Goal: Information Seeking & Learning: Learn about a topic

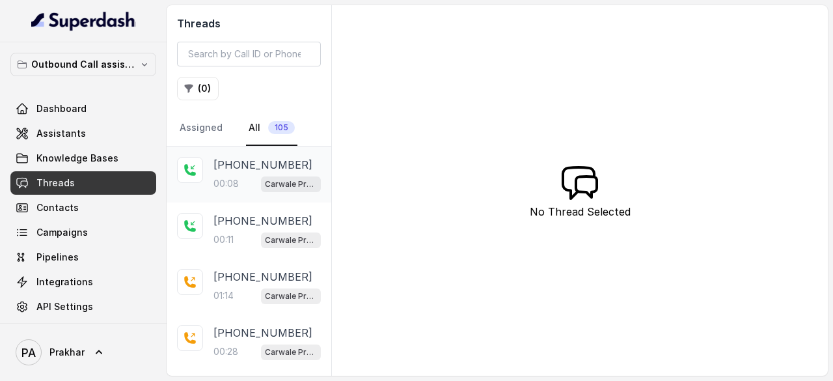
click at [236, 167] on p "+919306265612" at bounding box center [262, 165] width 99 height 16
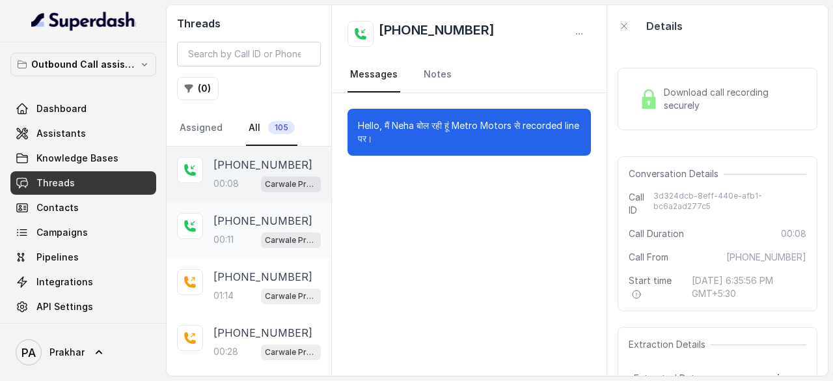
click at [261, 231] on div "Carwale Premium Voice Assistant" at bounding box center [291, 239] width 60 height 17
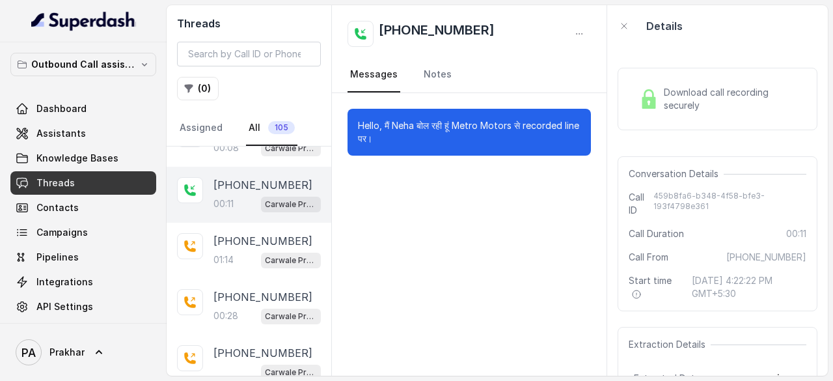
scroll to position [40, 0]
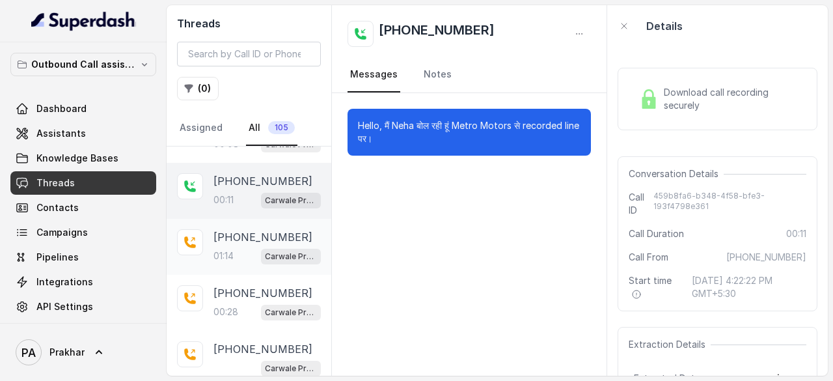
click at [239, 237] on p "+919355777770" at bounding box center [262, 237] width 99 height 16
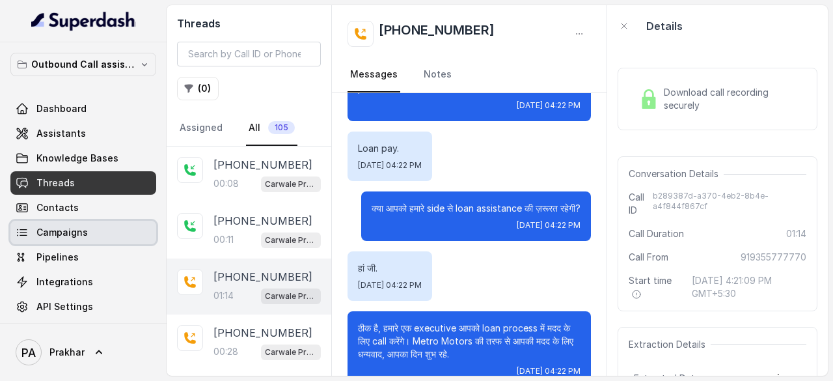
click at [71, 227] on span "Campaigns" at bounding box center [61, 232] width 51 height 13
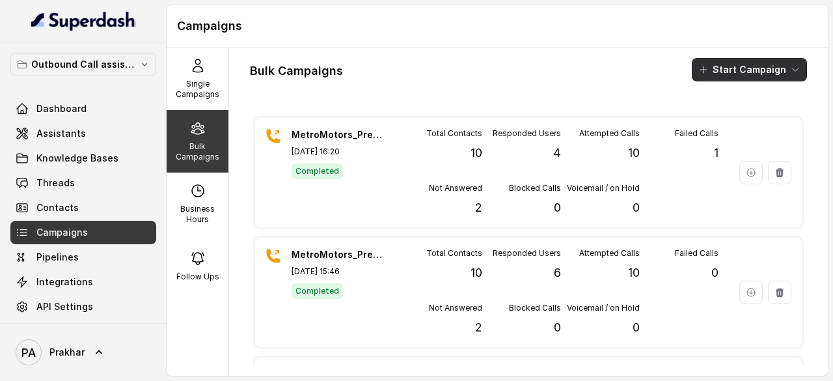
click at [725, 72] on button "Start Campaign" at bounding box center [749, 69] width 115 height 23
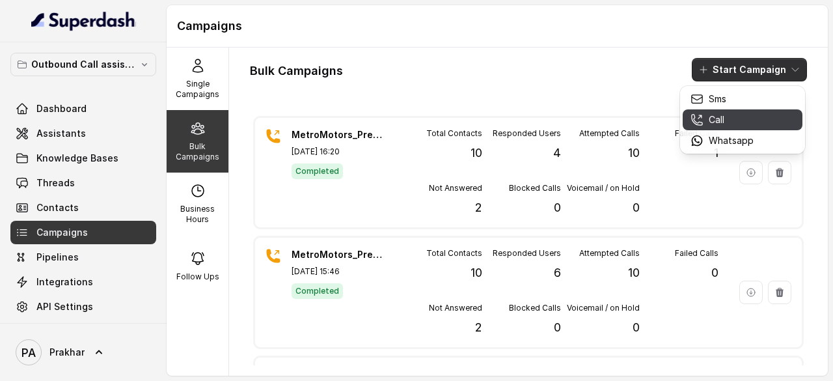
click at [718, 116] on p "Call" at bounding box center [717, 119] width 16 height 13
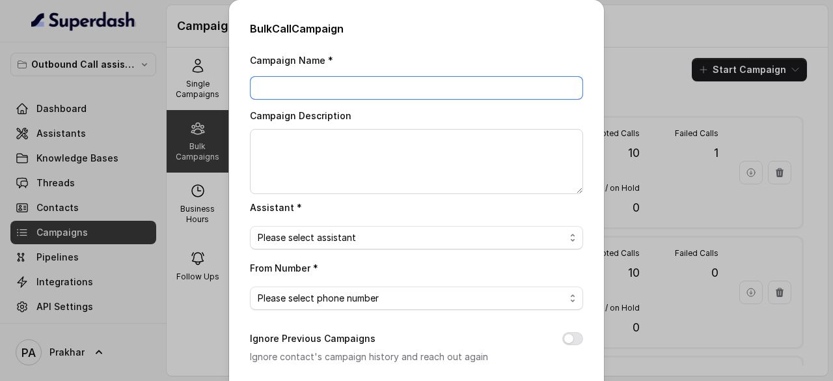
click at [441, 84] on input "Campaign Name *" at bounding box center [416, 87] width 333 height 23
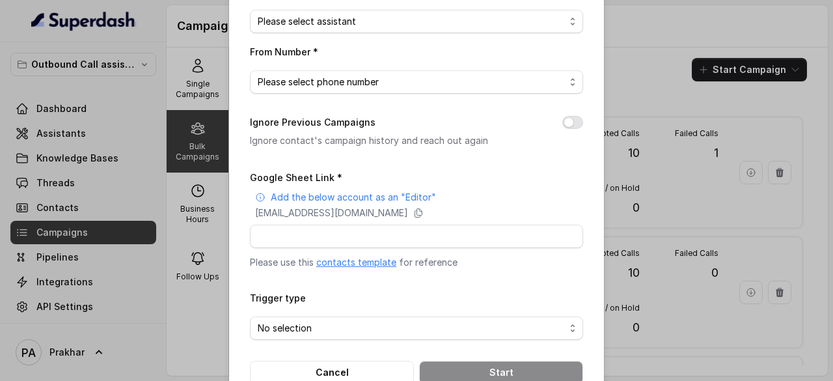
scroll to position [233, 0]
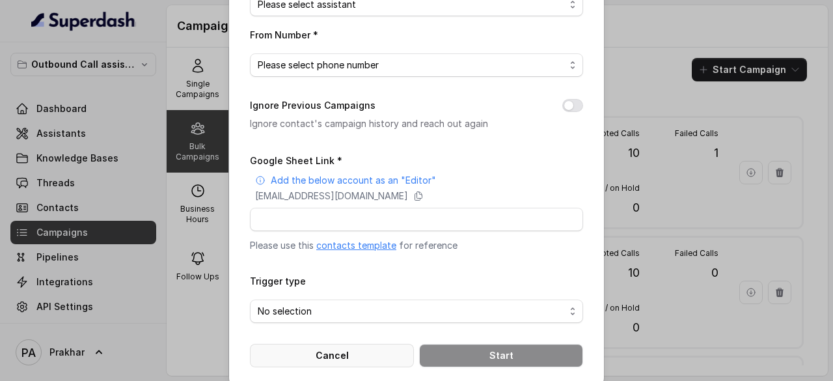
type input "MetroMotors_FirstFollow-upCall_"
click at [340, 356] on button "Cancel" at bounding box center [332, 355] width 164 height 23
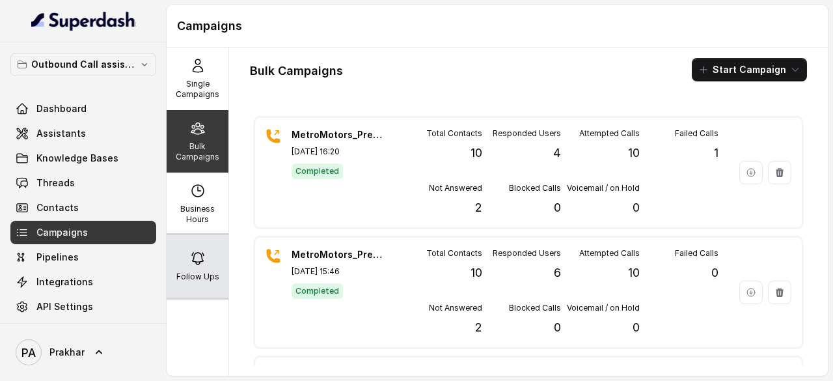
click at [218, 279] on div "Follow Ups" at bounding box center [198, 266] width 62 height 62
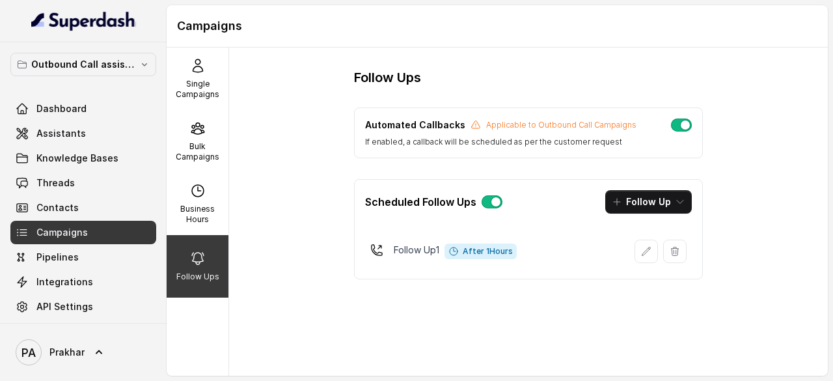
click at [682, 124] on button "button" at bounding box center [681, 124] width 21 height 13
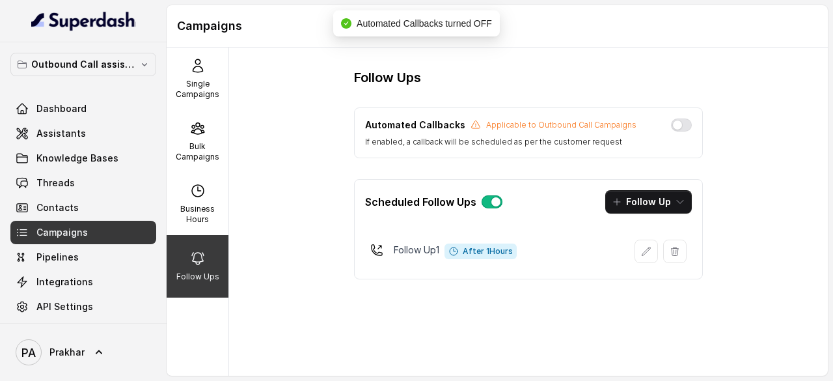
click at [487, 205] on button "button" at bounding box center [492, 201] width 21 height 13
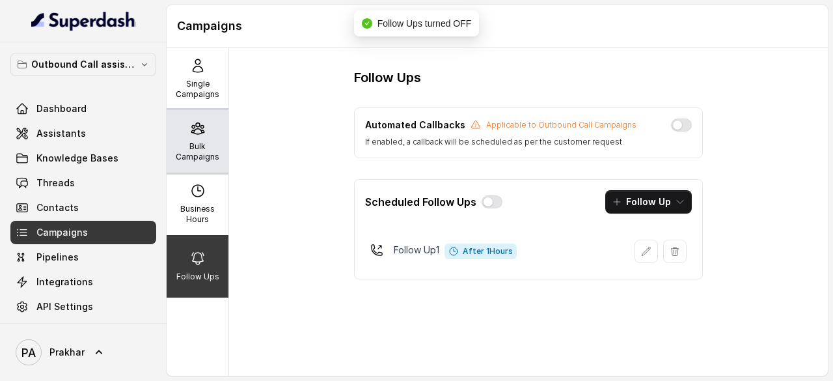
click at [180, 150] on p "Bulk Campaigns" at bounding box center [197, 151] width 51 height 21
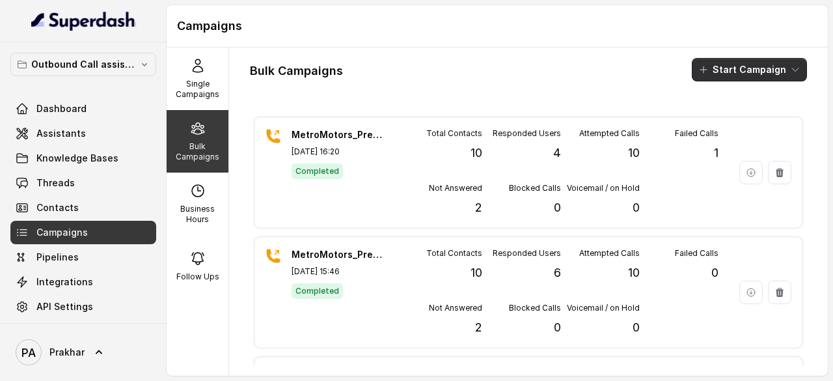
click at [716, 64] on button "Start Campaign" at bounding box center [749, 69] width 115 height 23
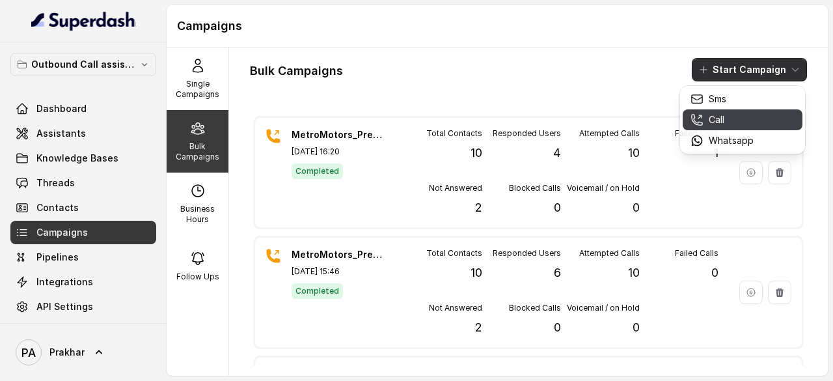
click at [728, 122] on div "Call" at bounding box center [721, 119] width 63 height 13
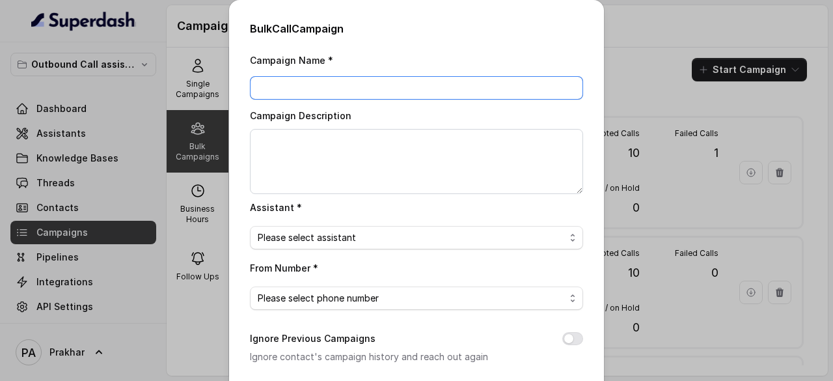
click at [387, 92] on input "Campaign Name *" at bounding box center [416, 87] width 333 height 23
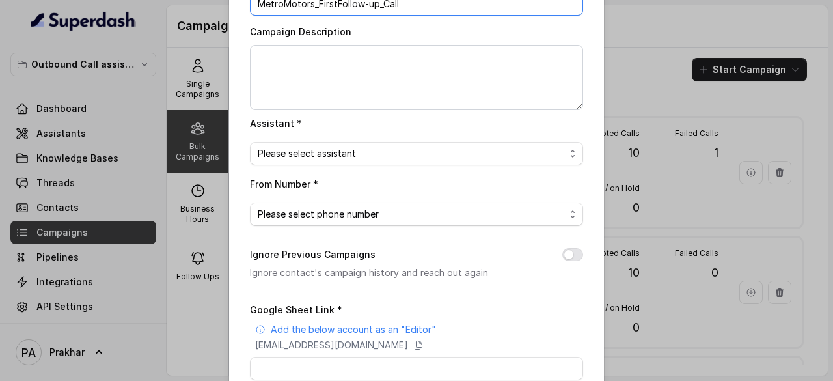
scroll to position [85, 0]
type input "MetroMotors_FirstFollow-up_Call"
click at [388, 157] on span "Please select assistant" at bounding box center [411, 153] width 307 height 16
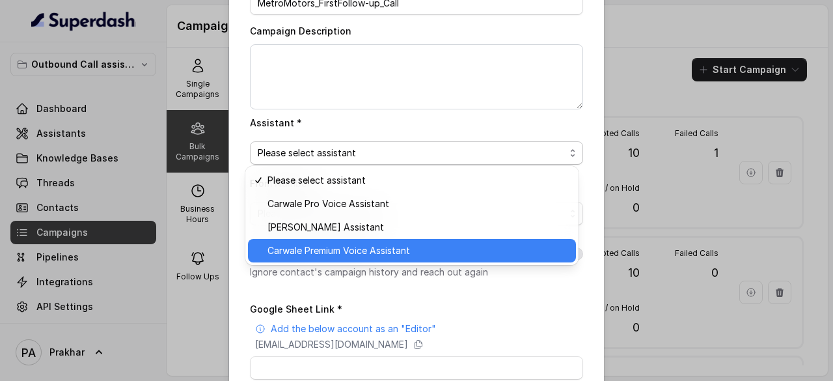
click at [340, 243] on span "Carwale Premium Voice Assistant" at bounding box center [417, 251] width 301 height 16
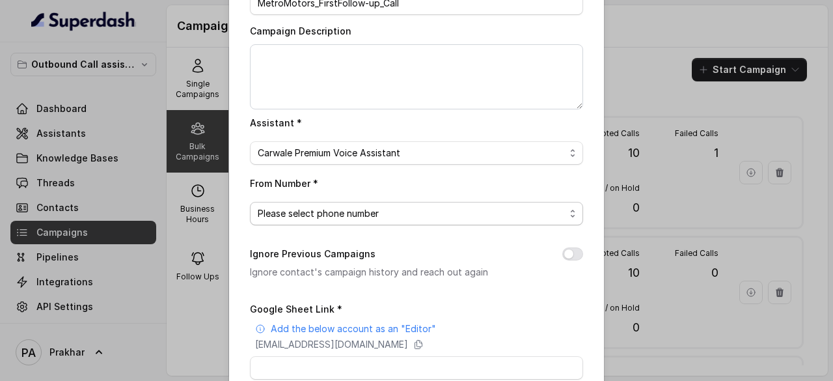
click at [409, 217] on span "Please select phone number" at bounding box center [411, 214] width 307 height 16
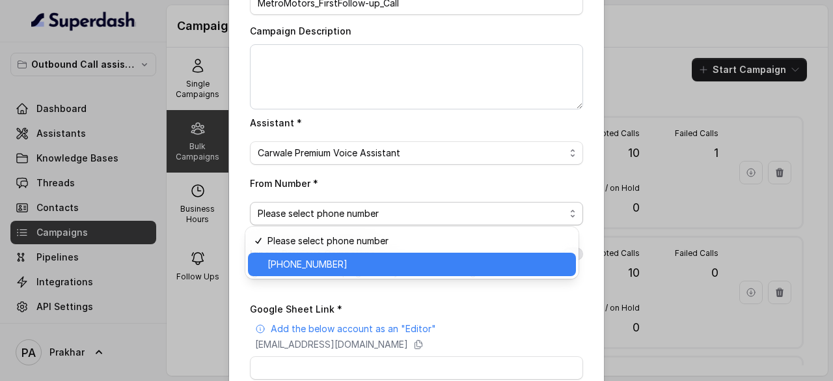
click at [369, 254] on div "+918031272548" at bounding box center [412, 263] width 328 height 23
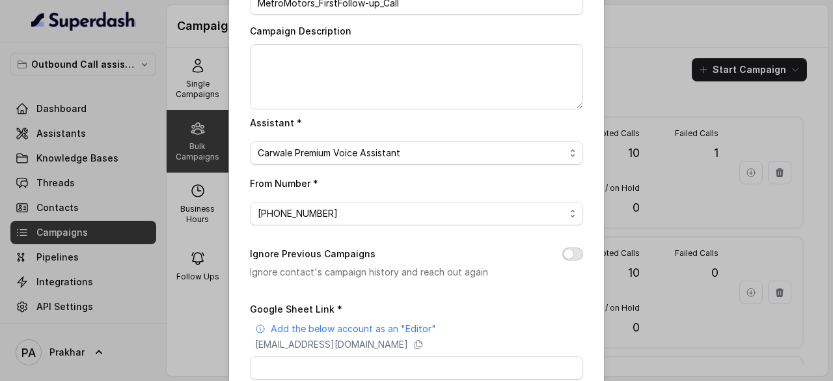
click at [566, 253] on button "Ignore Previous Campaigns" at bounding box center [572, 253] width 21 height 13
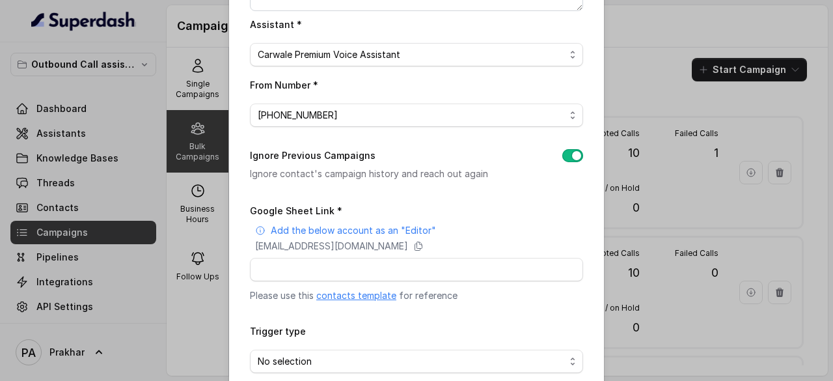
scroll to position [184, 0]
click at [374, 265] on input "Google Sheet Link *" at bounding box center [416, 268] width 333 height 23
paste input "https://docs.google.com/spreadsheets/d/1uP9pOH3Gu_3QTbEBcC_JbMb8JFD_y9_ZE5PPdbW…"
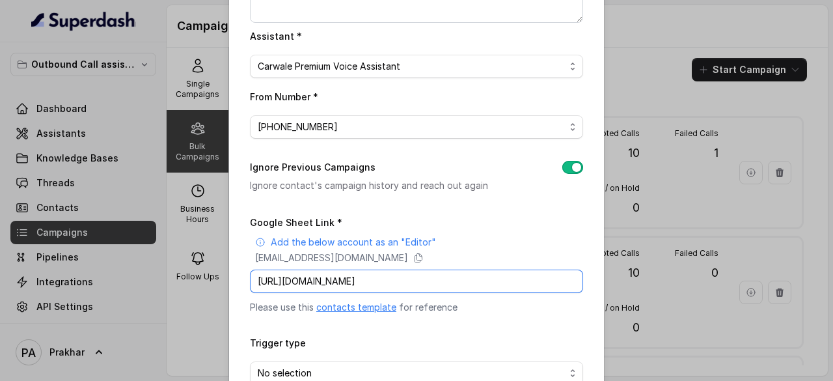
scroll to position [172, 0]
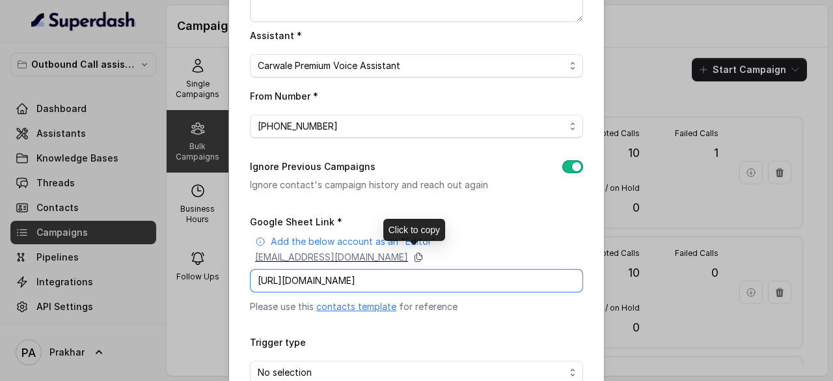
type input "https://docs.google.com/spreadsheets/d/1uP9pOH3Gu_3QTbEBcC_JbMb8JFD_y9_ZE5PPdbW…"
click at [424, 253] on icon at bounding box center [418, 257] width 10 height 10
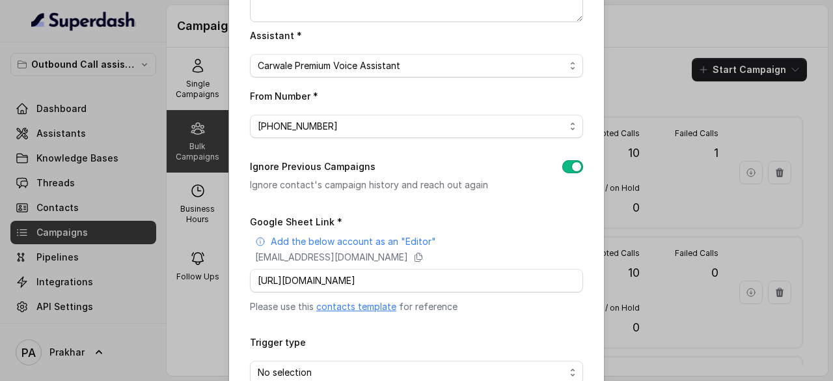
scroll to position [247, 0]
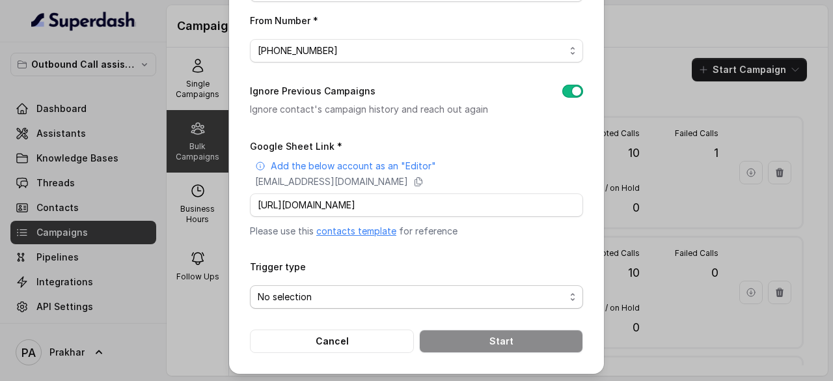
click at [486, 305] on span "No selection" at bounding box center [416, 296] width 333 height 23
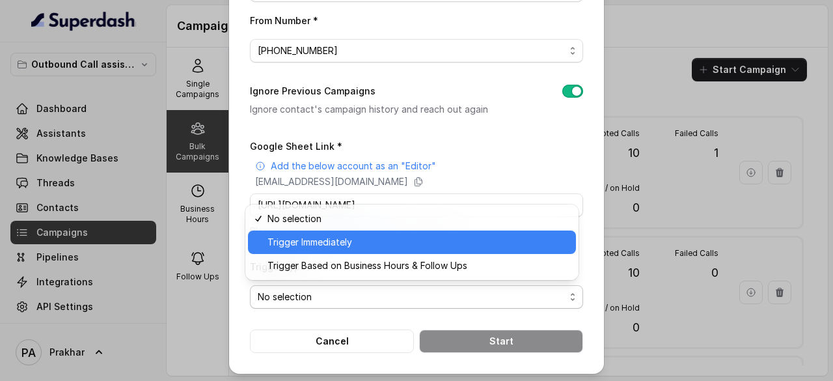
click at [340, 238] on span "Trigger Immediately" at bounding box center [417, 242] width 301 height 16
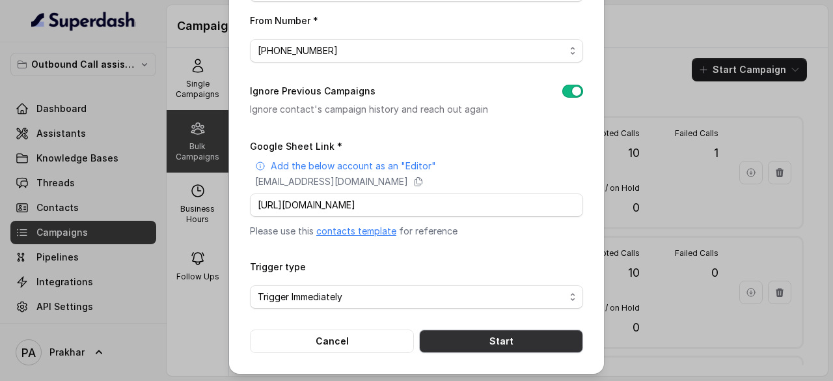
click at [503, 331] on button "Start" at bounding box center [501, 340] width 164 height 23
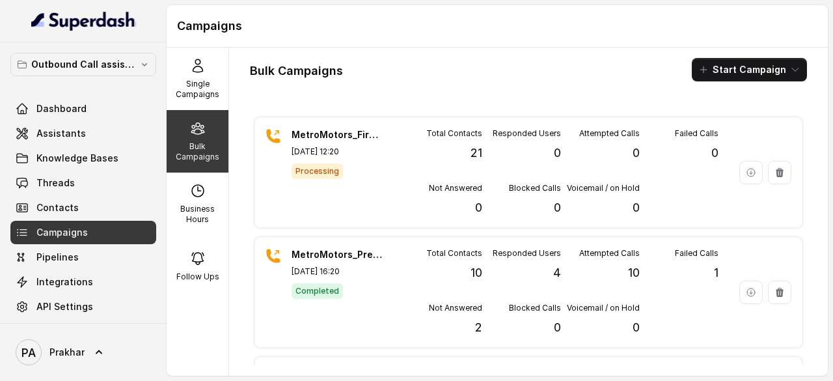
click at [79, 170] on div "Dashboard Assistants Knowledge Bases Threads Contacts Campaigns Pipelines Integ…" at bounding box center [83, 220] width 146 height 246
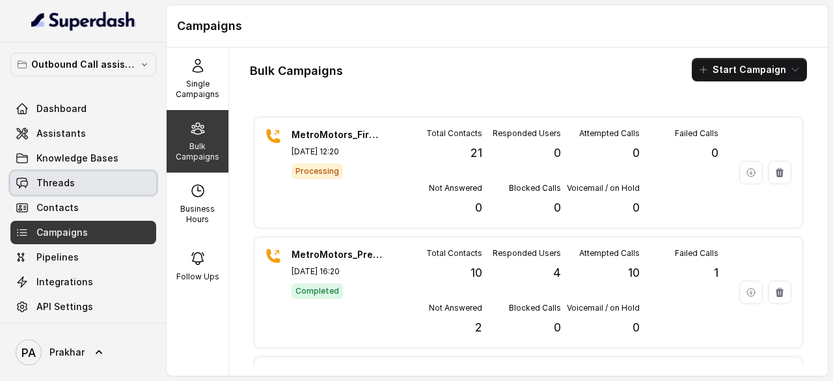
click at [72, 178] on link "Threads" at bounding box center [83, 182] width 146 height 23
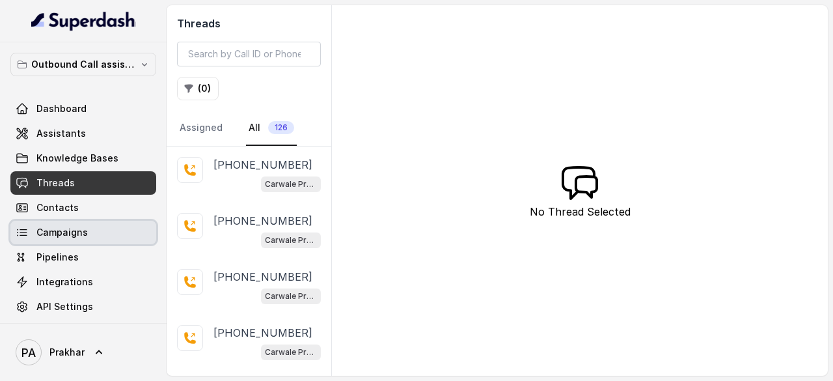
click at [89, 224] on link "Campaigns" at bounding box center [83, 232] width 146 height 23
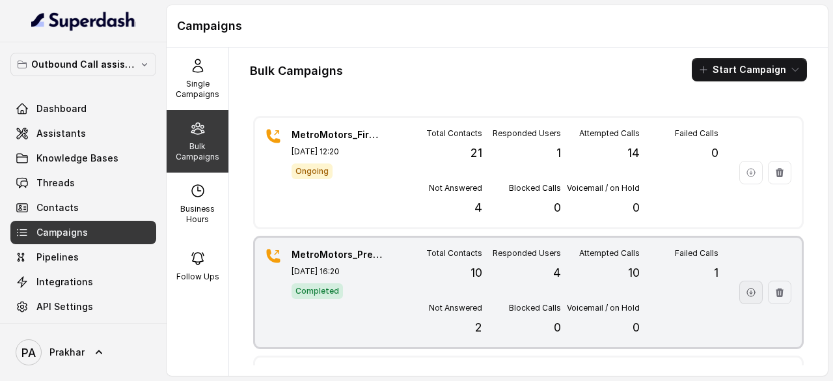
click at [746, 291] on icon "button" at bounding box center [751, 292] width 10 height 10
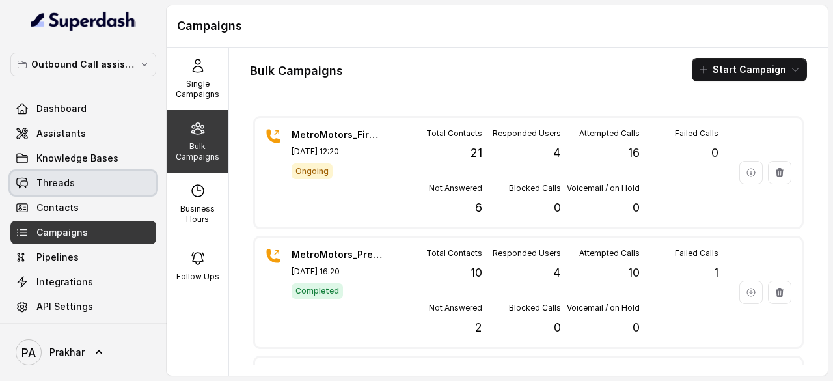
click at [68, 174] on link "Threads" at bounding box center [83, 182] width 146 height 23
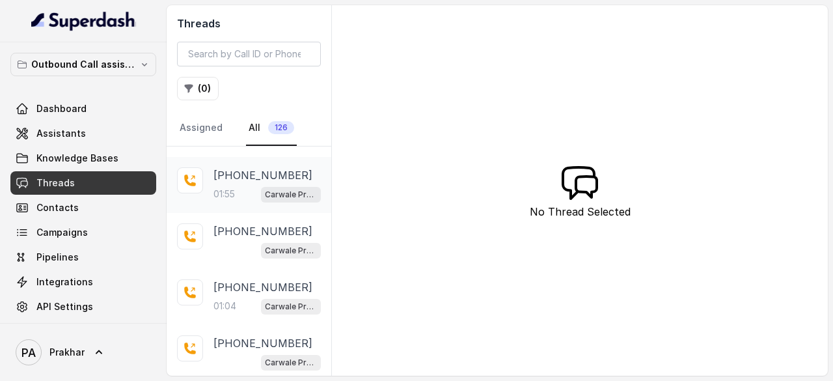
scroll to position [103, 0]
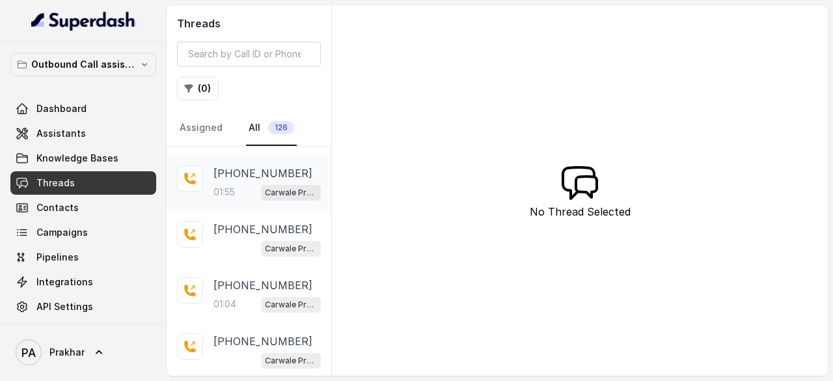
click at [212, 168] on div "[PHONE_NUMBER]:55 Carwale Premium Voice Assistant" at bounding box center [249, 183] width 165 height 56
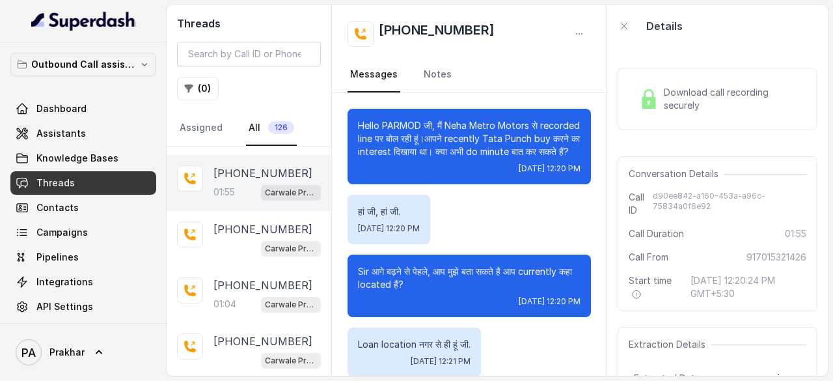
click at [689, 89] on span "Download call recording securely" at bounding box center [732, 99] width 137 height 26
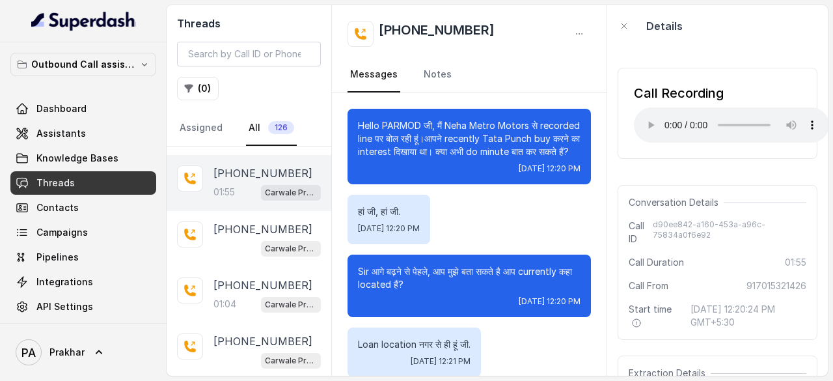
scroll to position [156, 0]
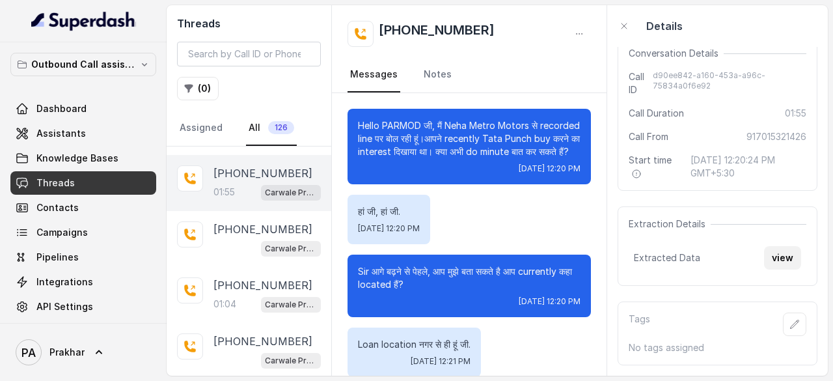
click at [780, 259] on button "view" at bounding box center [782, 257] width 37 height 23
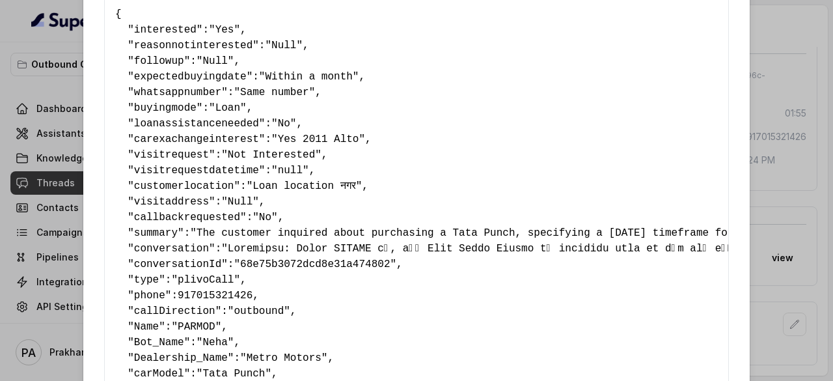
scroll to position [44, 0]
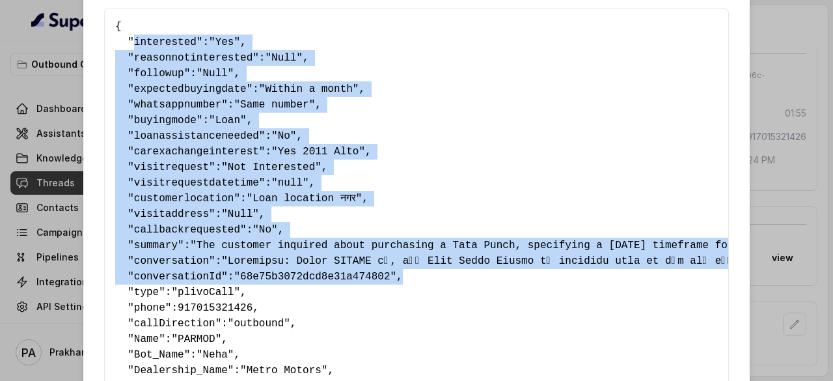
drag, startPoint x: 126, startPoint y: 40, endPoint x: 385, endPoint y: 274, distance: 349.3
click at [385, 274] on pre "{ " interested ": "Yes" , " reasonnotinterested ": "Null" , " followup ": "Null…" at bounding box center [416, 253] width 603 height 469
copy pre "interested ": "Yes" , " reasonnotinterested ": "Null" , " followup ": "Null" , …"
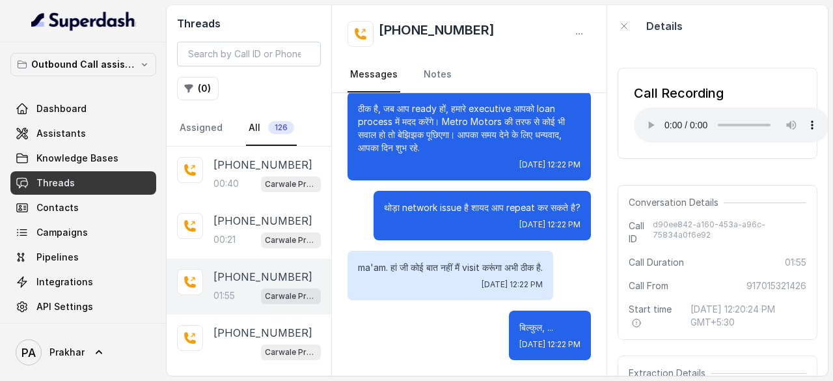
scroll to position [1635, 0]
click at [244, 226] on p "[PHONE_NUMBER]" at bounding box center [262, 221] width 99 height 16
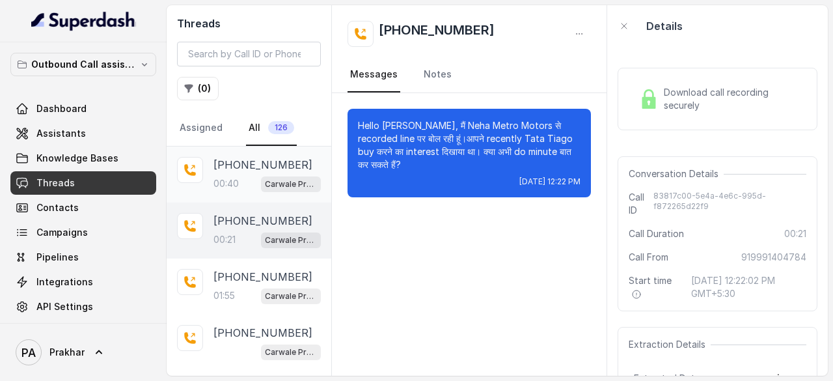
click at [238, 162] on p "[PHONE_NUMBER]" at bounding box center [262, 165] width 99 height 16
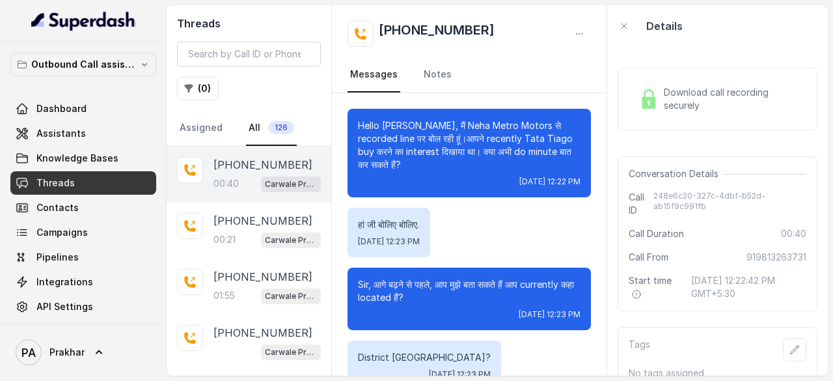
scroll to position [235, 0]
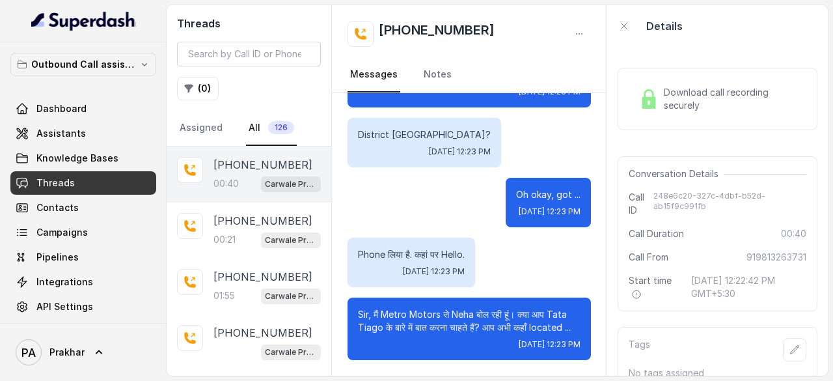
click at [662, 114] on div "Download call recording securely" at bounding box center [718, 99] width 200 height 62
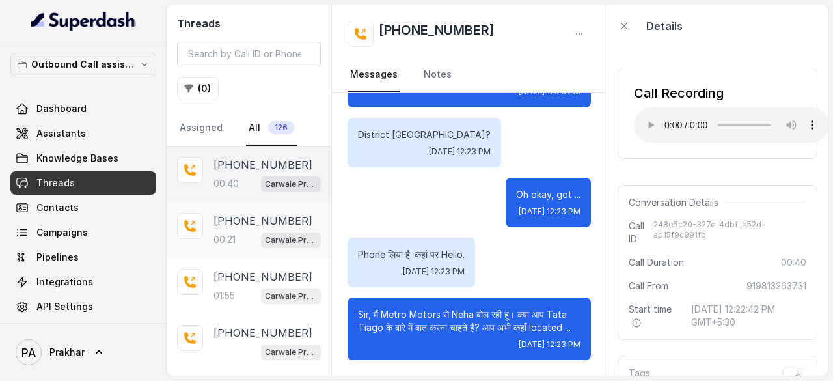
click at [247, 228] on div "+919991404784 00:21 Carwale Premium Voice Assistant" at bounding box center [266, 230] width 107 height 35
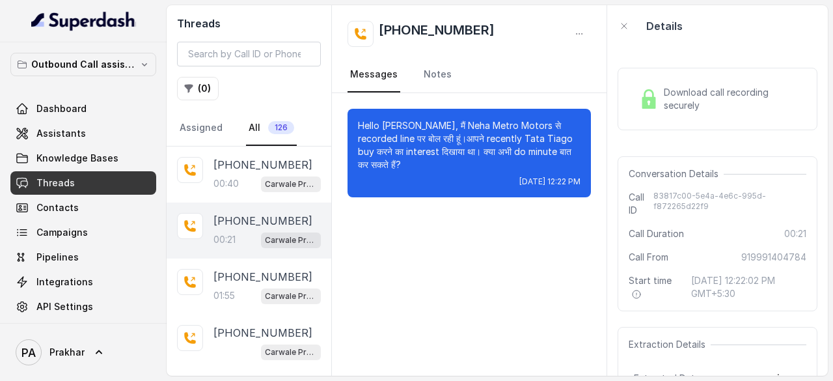
click at [694, 104] on span "Download call recording securely" at bounding box center [732, 99] width 137 height 26
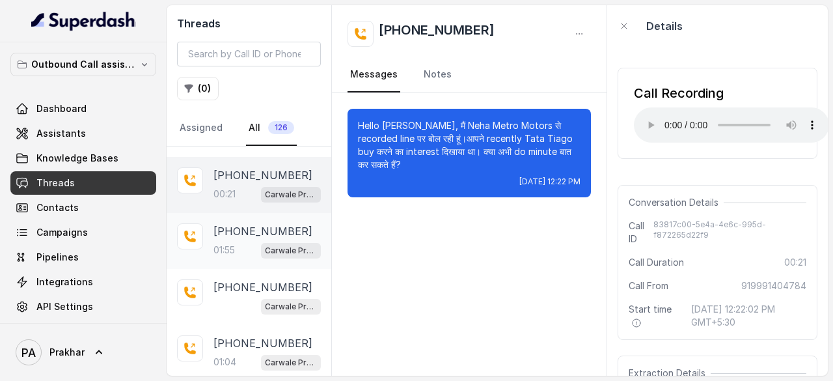
scroll to position [46, 0]
click at [245, 234] on p "[PHONE_NUMBER]" at bounding box center [262, 231] width 99 height 16
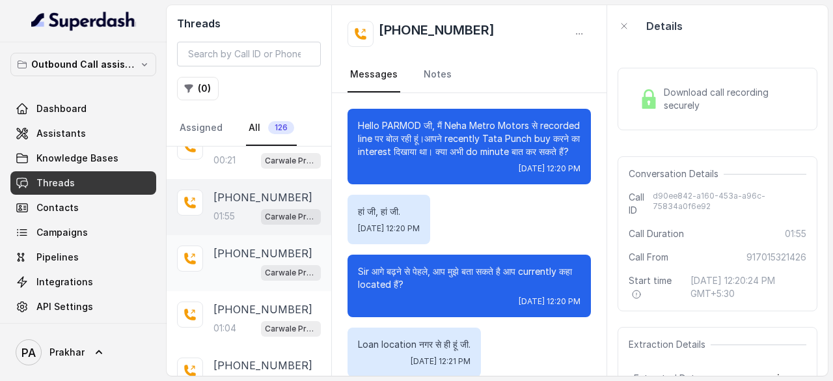
scroll to position [85, 0]
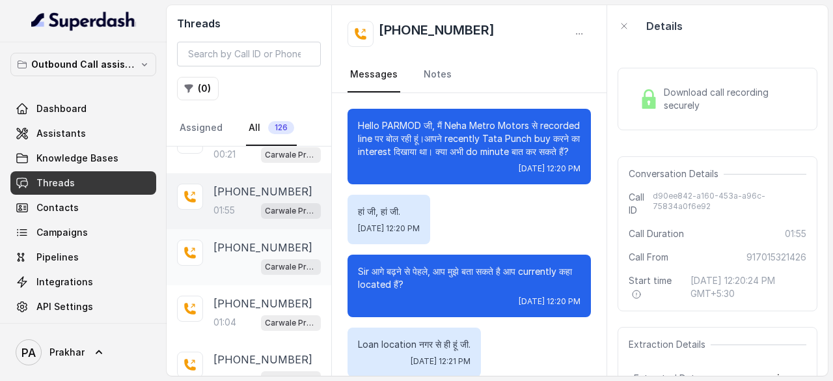
click at [241, 251] on p "[PHONE_NUMBER]" at bounding box center [262, 247] width 99 height 16
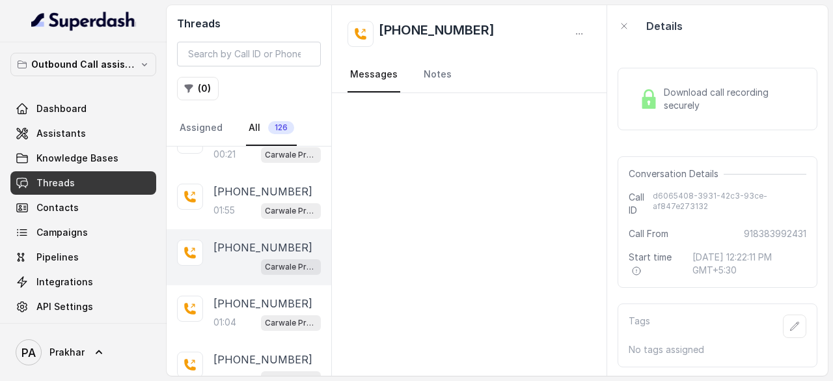
click at [679, 121] on div "Download call recording securely" at bounding box center [718, 99] width 200 height 62
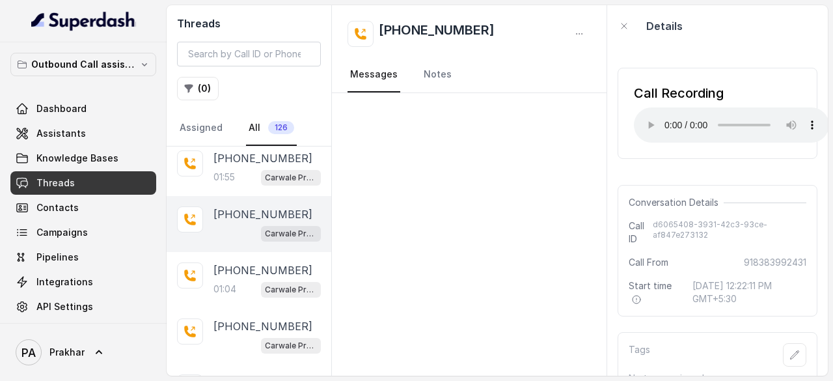
scroll to position [121, 0]
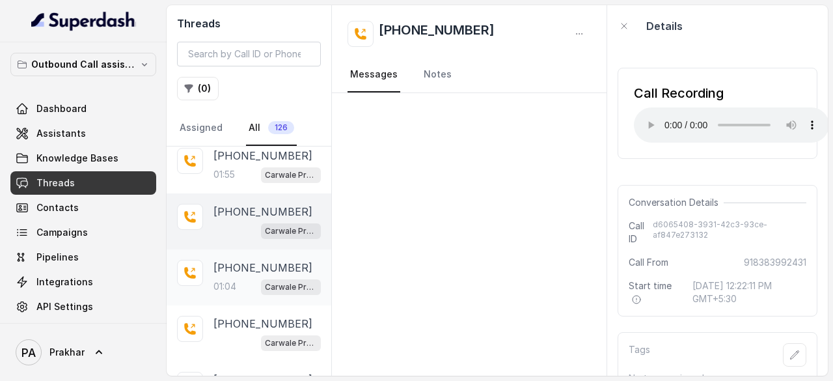
click at [233, 264] on p "[PHONE_NUMBER]" at bounding box center [262, 268] width 99 height 16
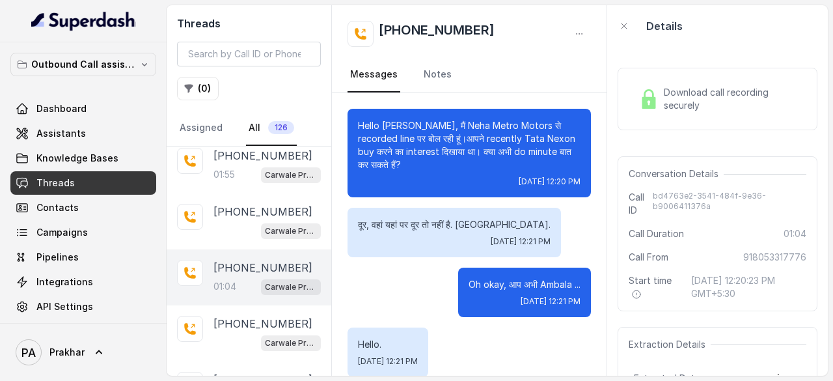
scroll to position [787, 0]
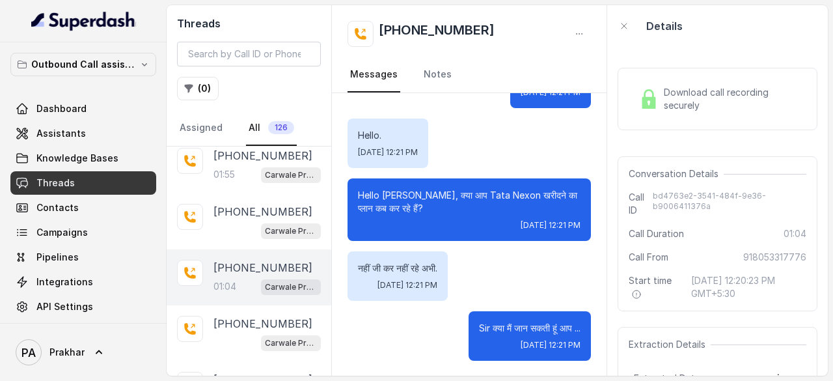
click at [681, 85] on div "Download call recording securely" at bounding box center [717, 99] width 167 height 30
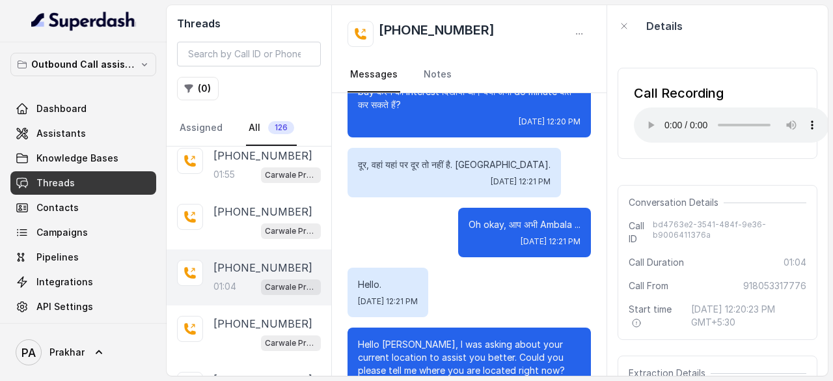
scroll to position [0, 0]
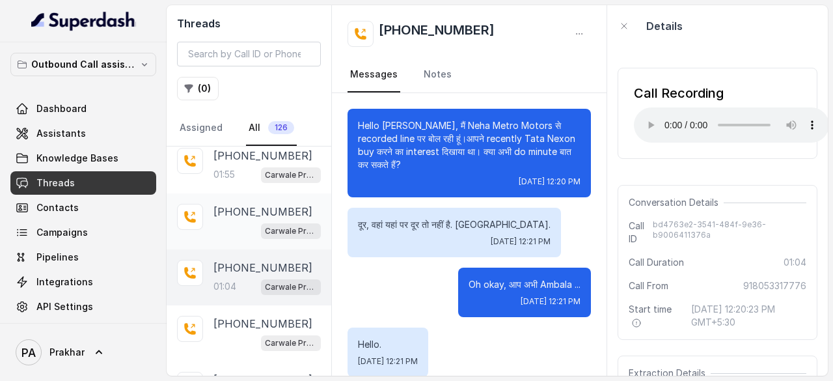
click at [246, 235] on div "Carwale Premium Voice Assistant" at bounding box center [266, 230] width 107 height 17
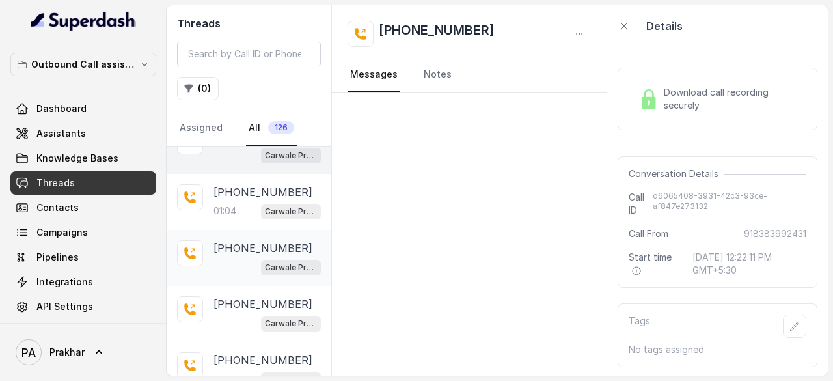
scroll to position [197, 0]
click at [239, 245] on p "[PHONE_NUMBER]" at bounding box center [262, 247] width 99 height 16
click at [709, 100] on span "Download call recording securely" at bounding box center [732, 99] width 137 height 26
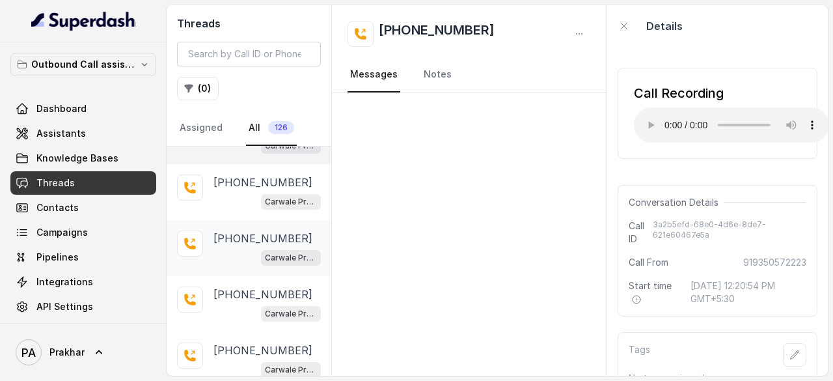
scroll to position [377, 0]
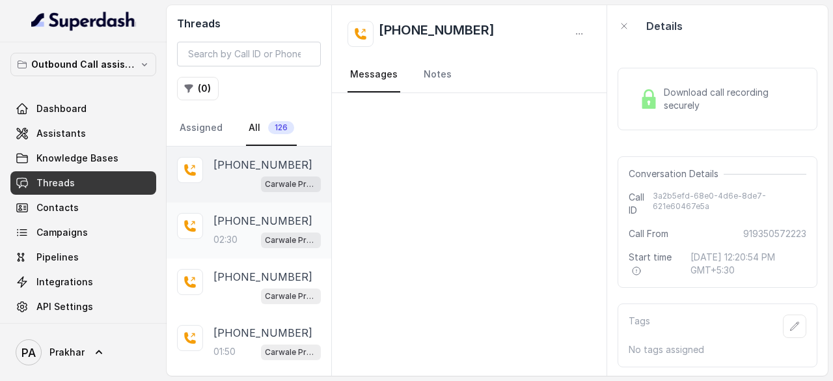
click at [241, 248] on div "+919877769738 02:30 Carwale Premium Voice Assistant" at bounding box center [249, 230] width 165 height 56
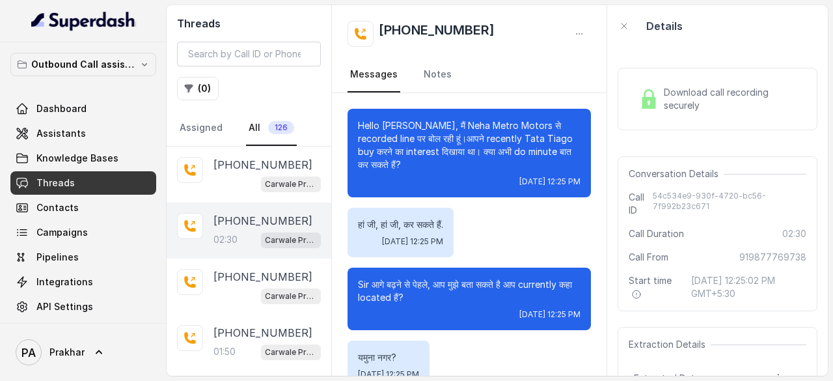
click at [726, 84] on div "Download call recording securely" at bounding box center [717, 99] width 167 height 30
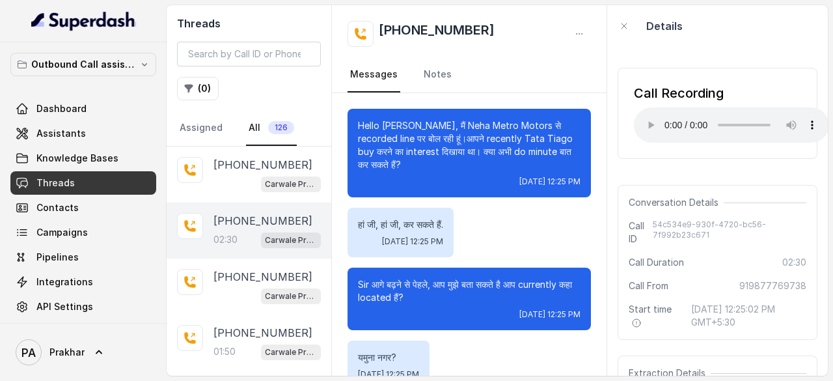
scroll to position [156, 0]
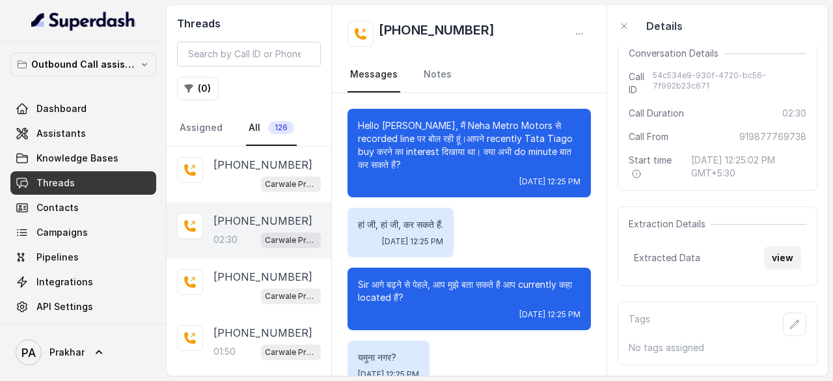
click at [764, 251] on button "view" at bounding box center [782, 257] width 37 height 23
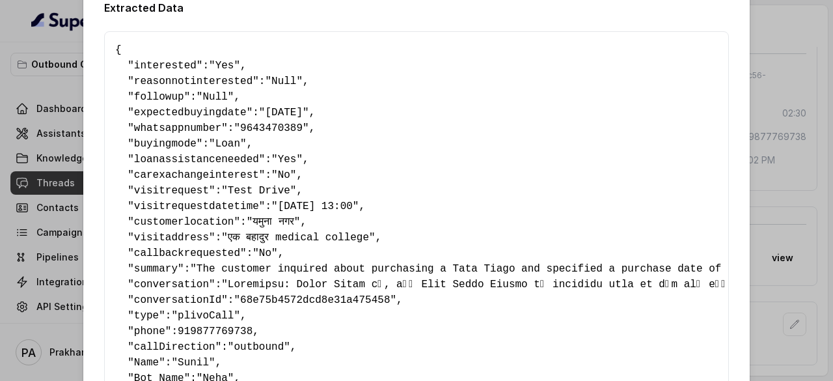
scroll to position [23, 0]
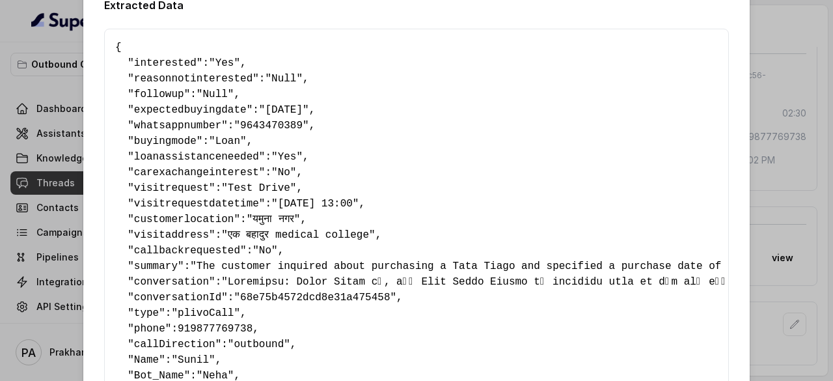
drag, startPoint x: 250, startPoint y: 109, endPoint x: 336, endPoint y: 112, distance: 86.0
click at [309, 112] on span ""[DATE]"" at bounding box center [284, 110] width 50 height 12
click at [380, 156] on pre "{ " interested ": "Yes" , " reasonnotinterested ": "Null" , " followup ": "Null…" at bounding box center [416, 282] width 603 height 484
click at [309, 110] on span ""[DATE]"" at bounding box center [284, 110] width 50 height 12
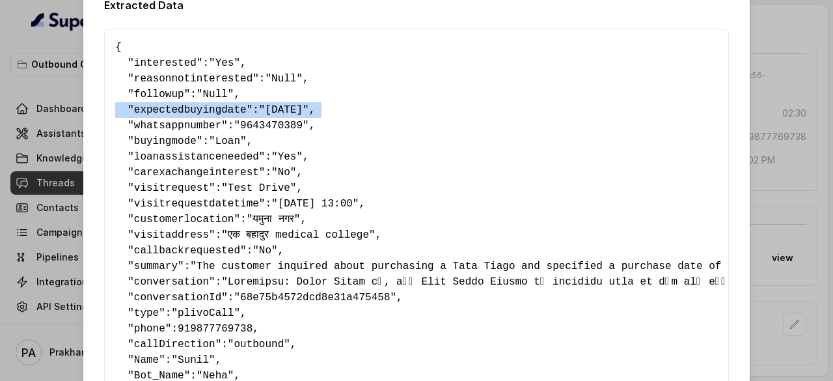
click at [309, 110] on span ""[DATE]"" at bounding box center [284, 110] width 50 height 12
click at [290, 106] on span ""[DATE]"" at bounding box center [284, 110] width 50 height 12
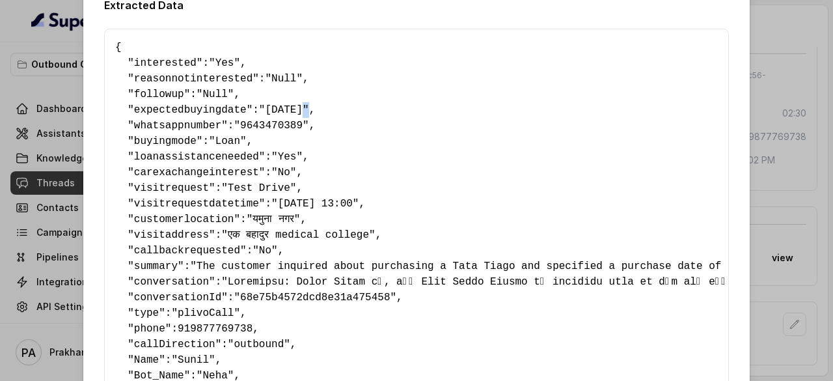
click at [290, 106] on span ""[DATE]"" at bounding box center [284, 110] width 50 height 12
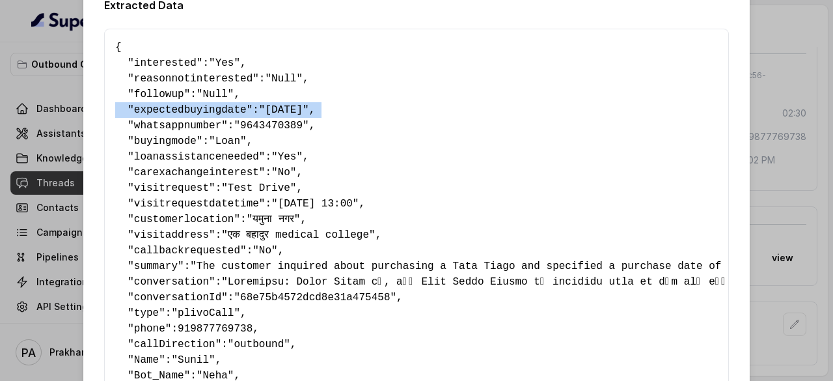
click at [290, 106] on span ""[DATE]"" at bounding box center [284, 110] width 50 height 12
click at [309, 113] on span ""[DATE]"" at bounding box center [284, 110] width 50 height 12
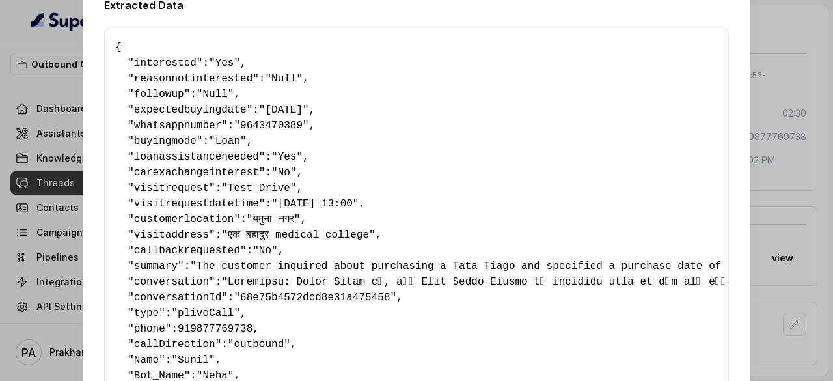
click at [309, 113] on span ""[DATE]"" at bounding box center [284, 110] width 50 height 12
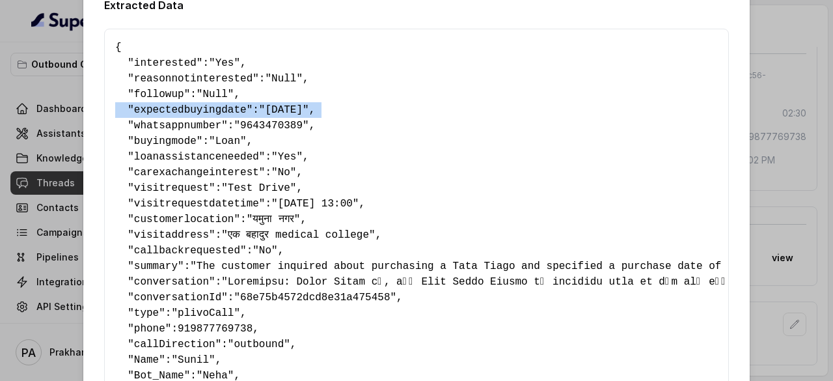
click at [309, 113] on span ""[DATE]"" at bounding box center [284, 110] width 50 height 12
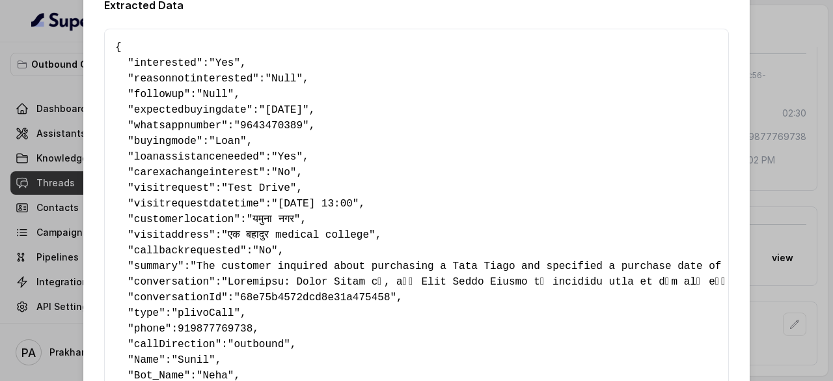
click at [364, 144] on pre "{ " interested ": "Yes" , " reasonnotinterested ": "Null" , " followup ": "Null…" at bounding box center [416, 282] width 603 height 484
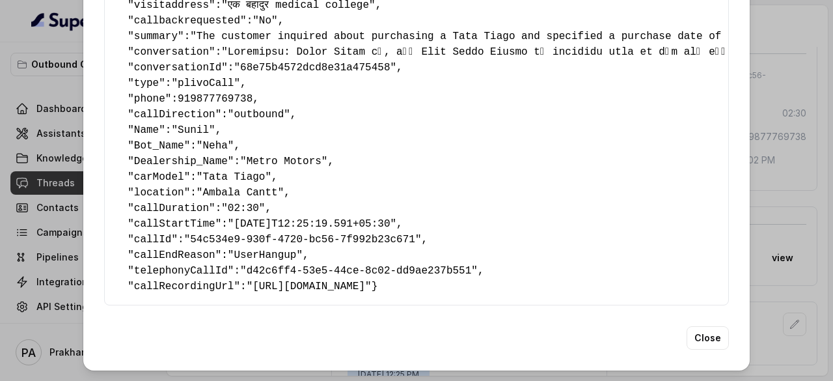
scroll to position [277, 0]
click at [710, 338] on button "Close" at bounding box center [708, 337] width 42 height 23
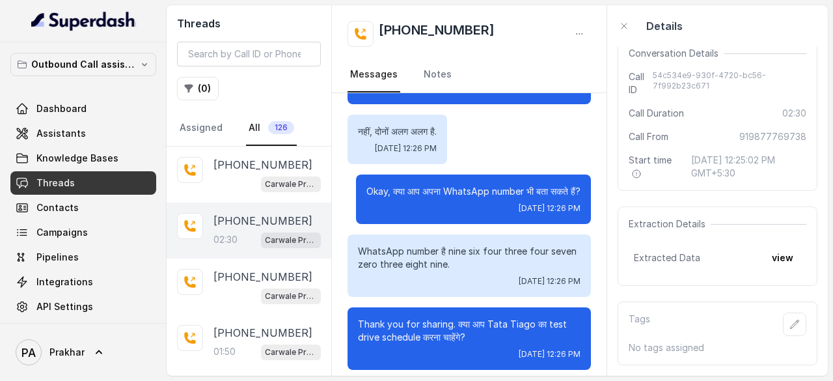
scroll to position [744, 0]
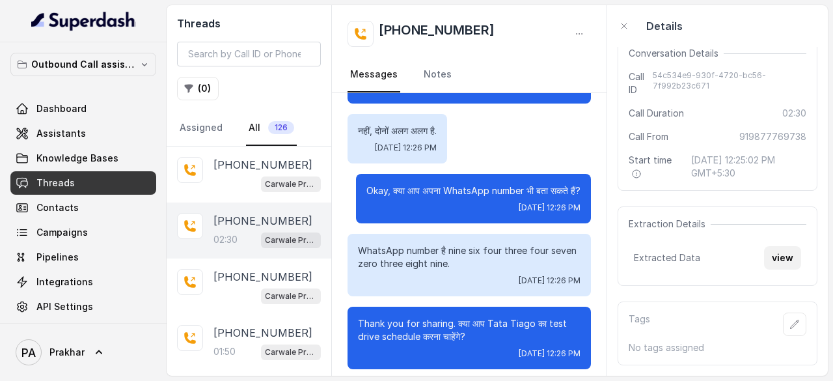
click at [764, 247] on button "view" at bounding box center [782, 257] width 37 height 23
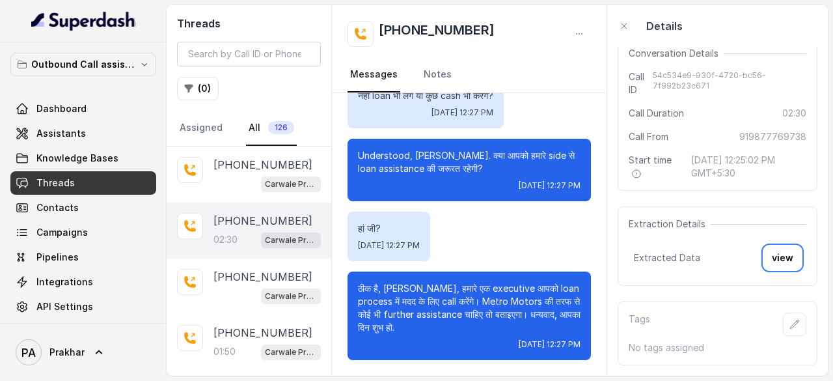
scroll to position [1987, 0]
click at [787, 246] on button "view" at bounding box center [782, 257] width 37 height 23
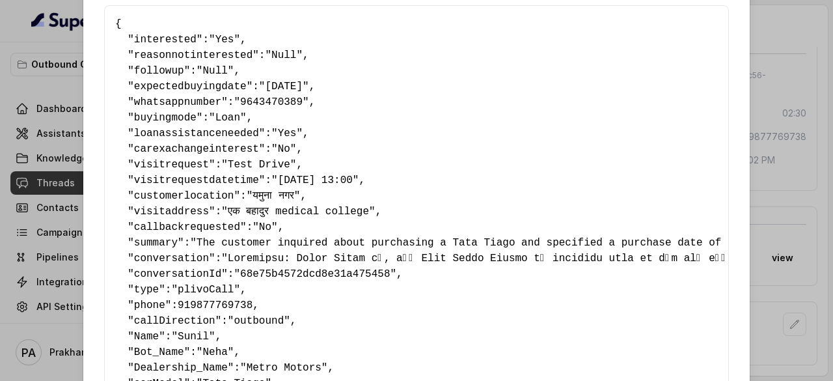
scroll to position [0, 0]
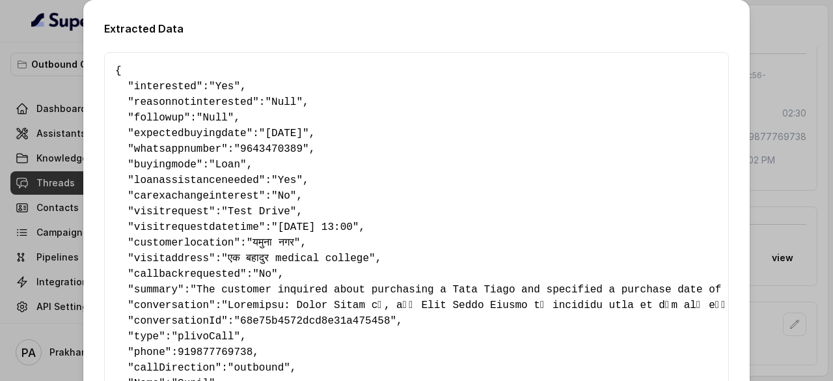
click at [65, 45] on div "Extracted Data { " interested ": "Yes" , " reasonnotinterested ": "Null" , " fo…" at bounding box center [416, 190] width 833 height 381
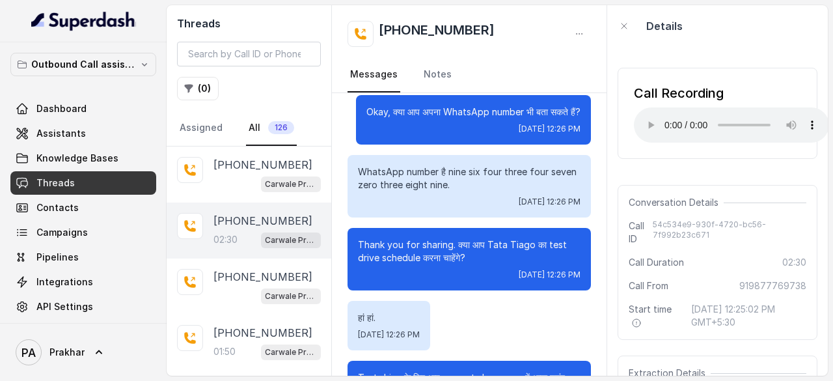
scroll to position [824, 0]
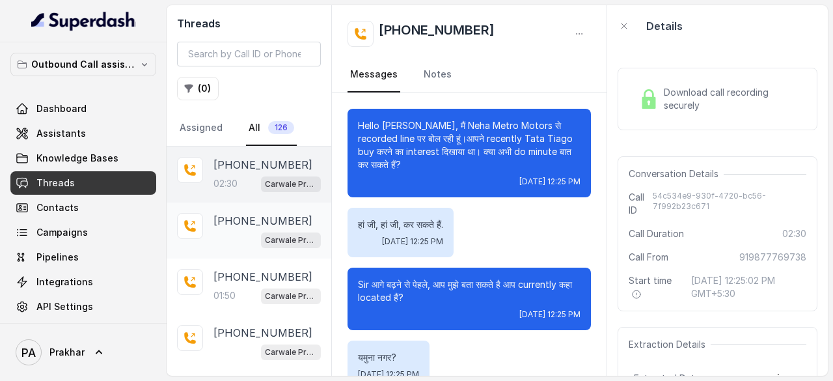
click at [266, 222] on p "[PHONE_NUMBER]" at bounding box center [262, 221] width 99 height 16
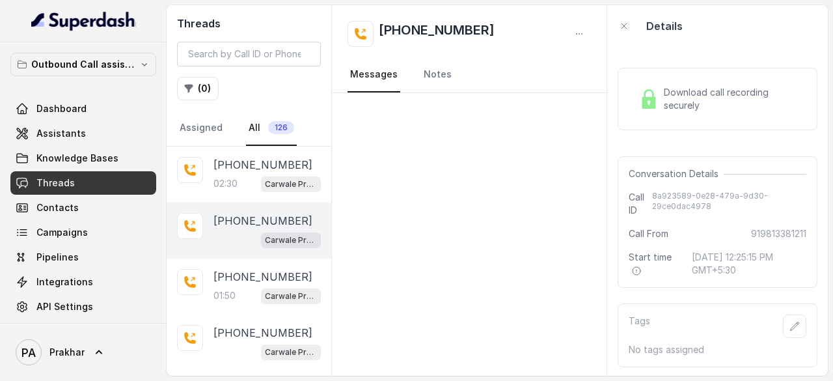
click at [703, 97] on span "Download call recording securely" at bounding box center [732, 99] width 137 height 26
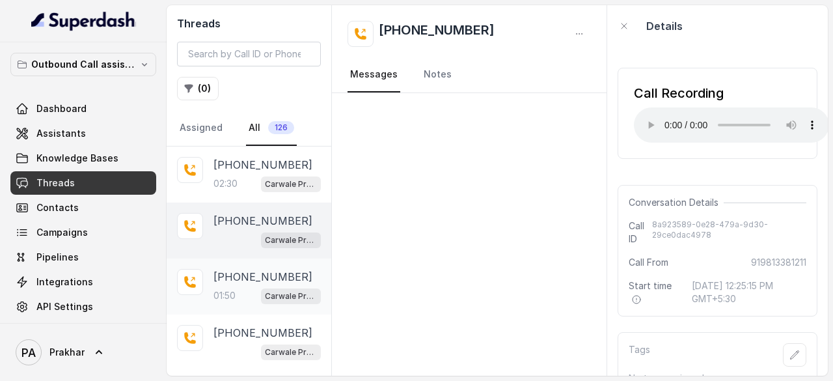
click at [241, 298] on div "01:50 Carwale Premium Voice Assistant" at bounding box center [266, 295] width 107 height 17
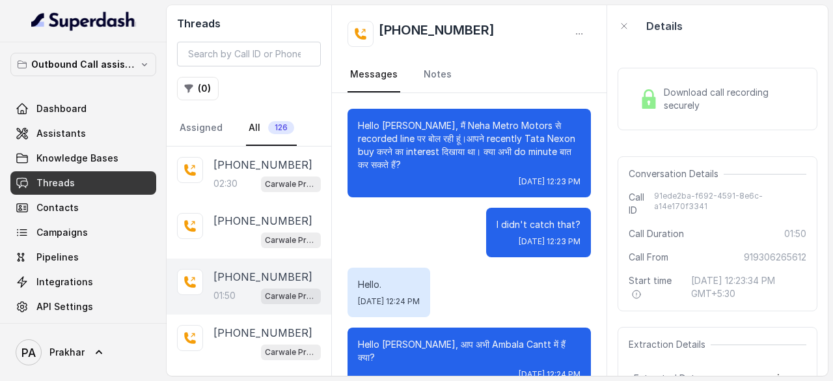
click at [704, 102] on span "Download call recording securely" at bounding box center [732, 99] width 137 height 26
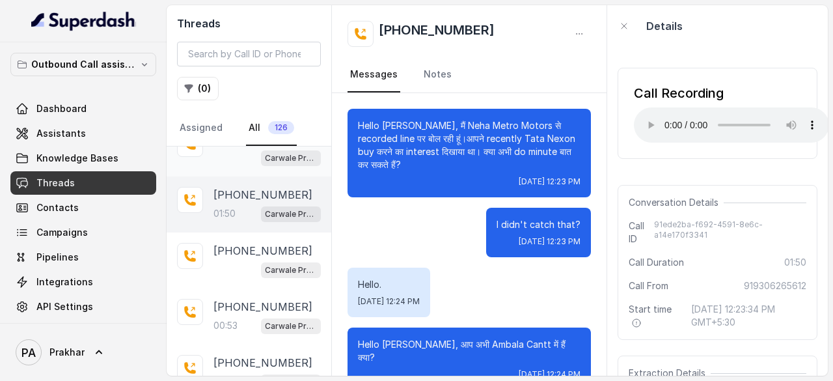
scroll to position [89, 0]
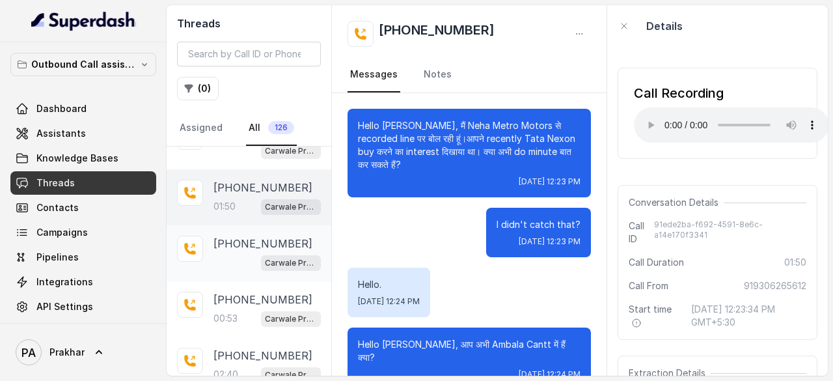
click at [236, 250] on div "[PHONE_NUMBER] Carwale Premium Voice Assistant" at bounding box center [266, 253] width 107 height 35
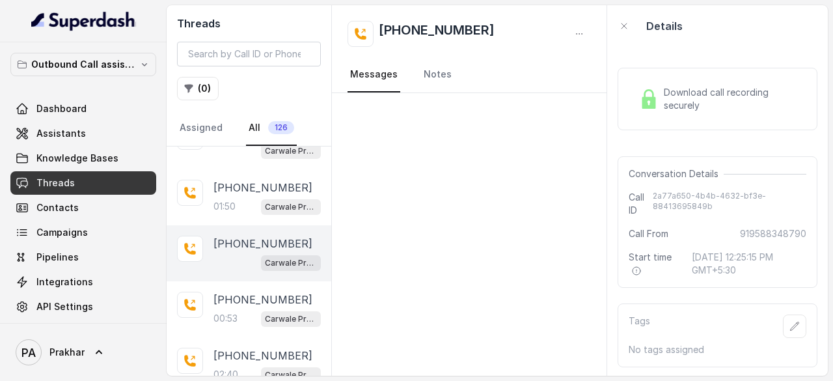
click at [682, 118] on div "Download call recording securely" at bounding box center [718, 99] width 200 height 62
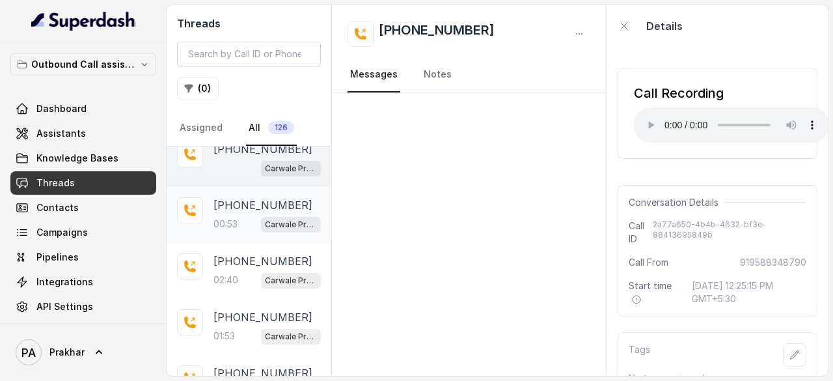
scroll to position [184, 0]
click at [261, 215] on div "Carwale Premium Voice Assistant" at bounding box center [291, 223] width 60 height 17
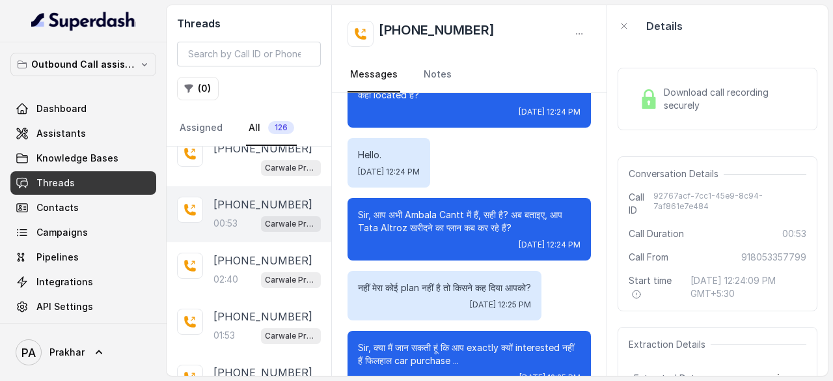
scroll to position [336, 0]
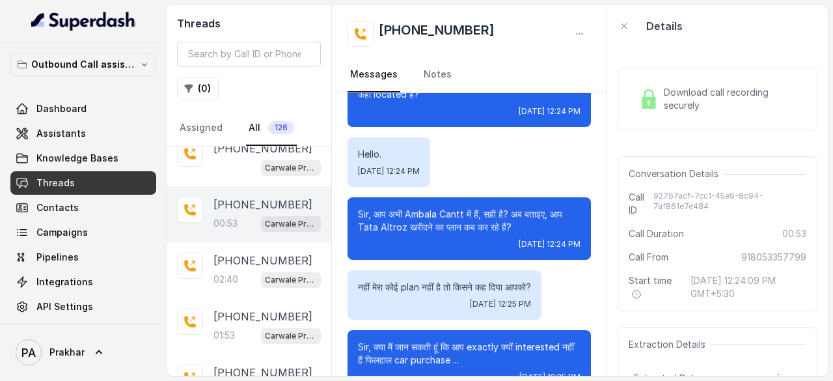
click at [704, 111] on span "Download call recording securely" at bounding box center [732, 99] width 137 height 26
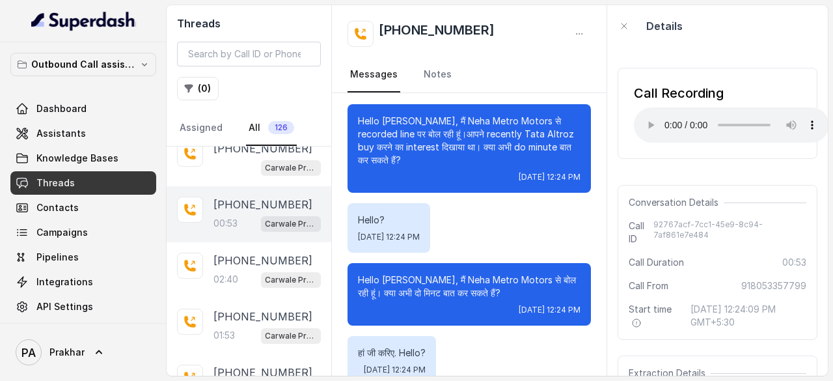
scroll to position [0, 0]
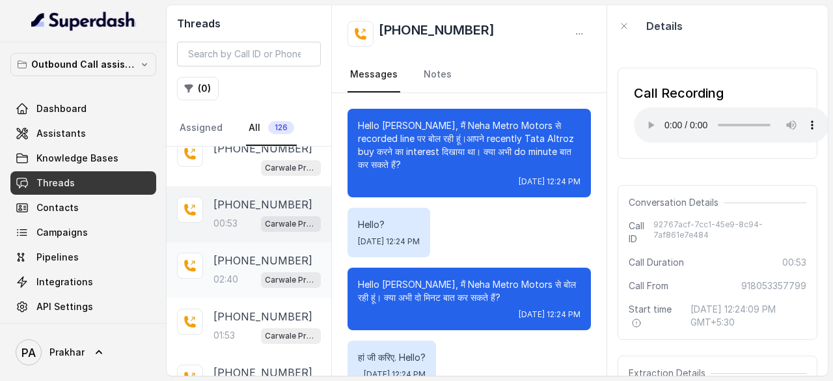
click at [236, 274] on p "02:40" at bounding box center [225, 279] width 25 height 13
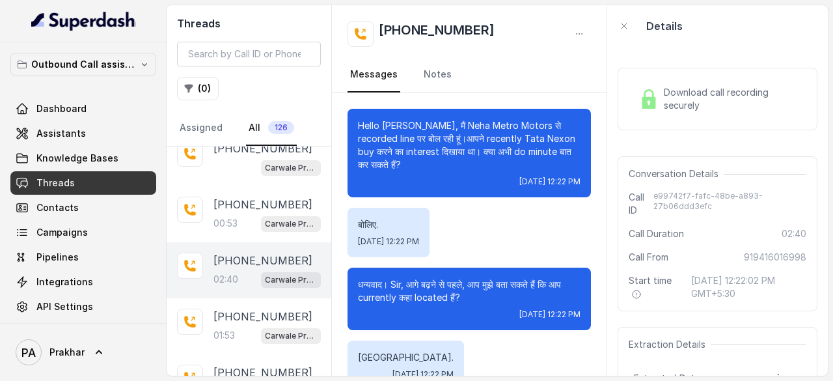
click at [657, 115] on div "Download call recording securely" at bounding box center [718, 99] width 200 height 62
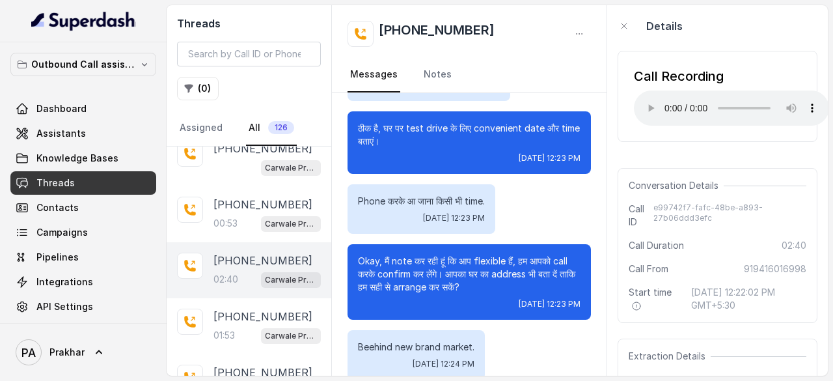
scroll to position [1145, 0]
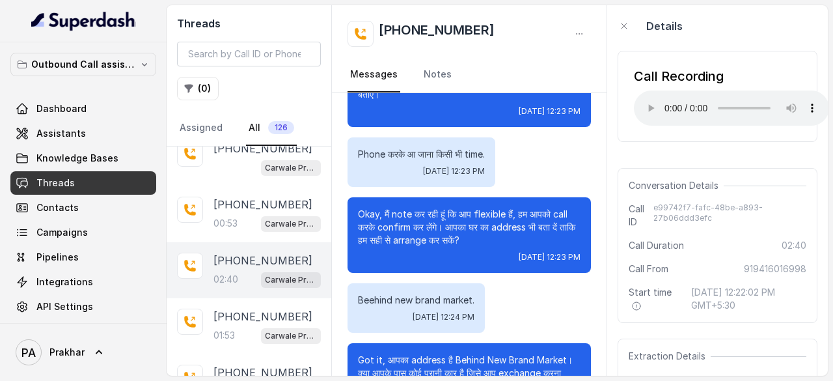
click at [566, 187] on div "Phone करके आ जाना किसी भी time. [DATE] 12:23 PM" at bounding box center [468, 161] width 243 height 49
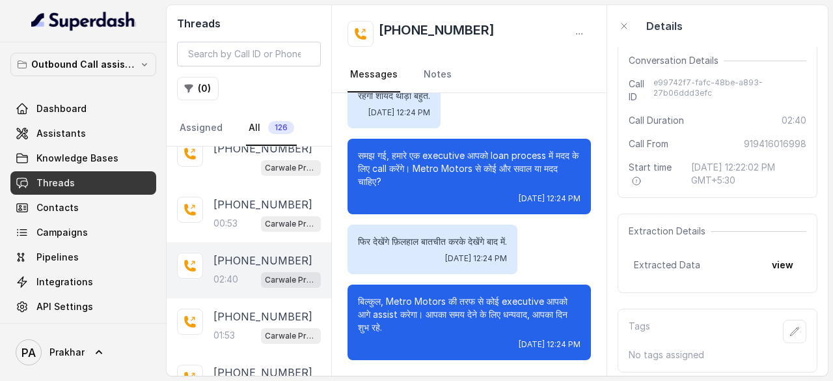
scroll to position [156, 0]
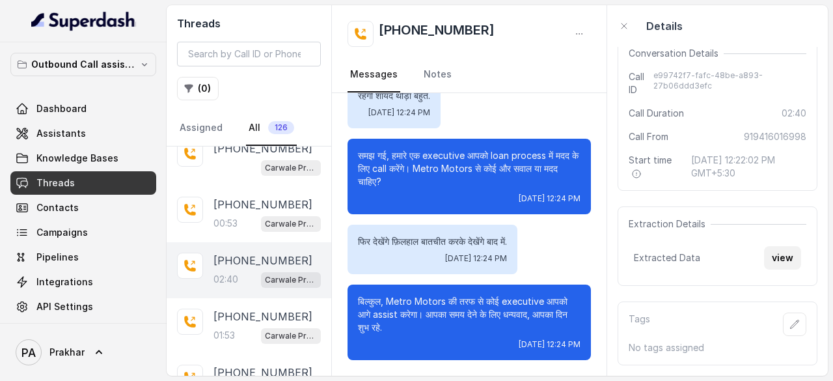
click at [773, 251] on button "view" at bounding box center [782, 257] width 37 height 23
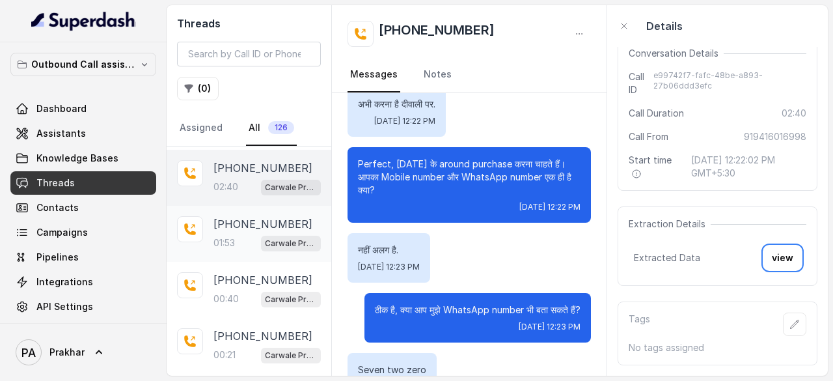
scroll to position [277, 0]
click at [237, 221] on p "[PHONE_NUMBER]" at bounding box center [262, 223] width 99 height 16
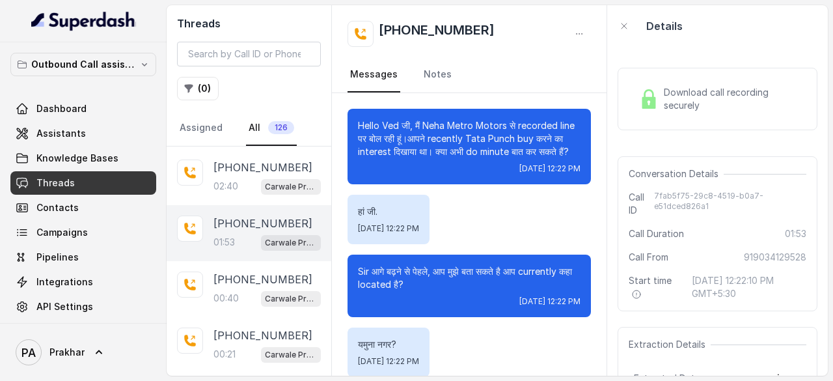
click at [677, 103] on span "Download call recording securely" at bounding box center [732, 99] width 137 height 26
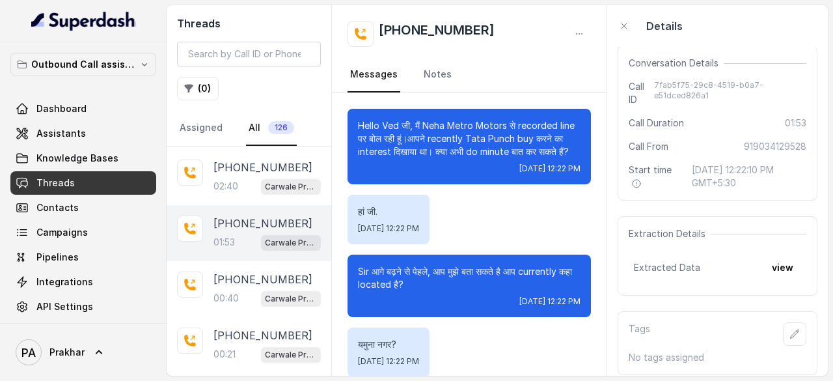
scroll to position [141, 0]
click at [780, 275] on button "view" at bounding box center [782, 265] width 37 height 23
click at [773, 266] on button "view" at bounding box center [782, 265] width 37 height 23
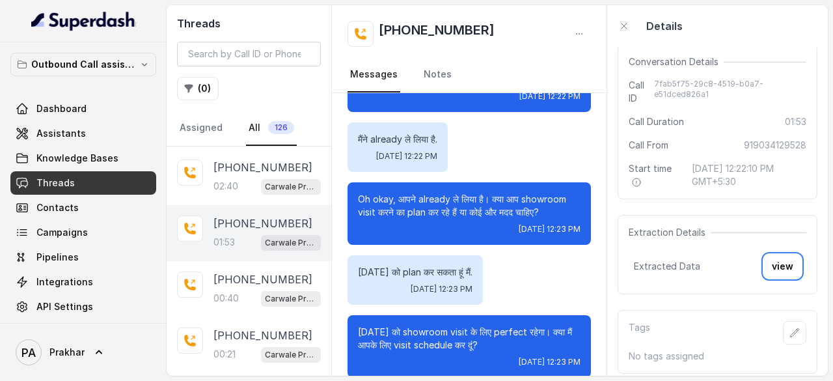
scroll to position [640, 0]
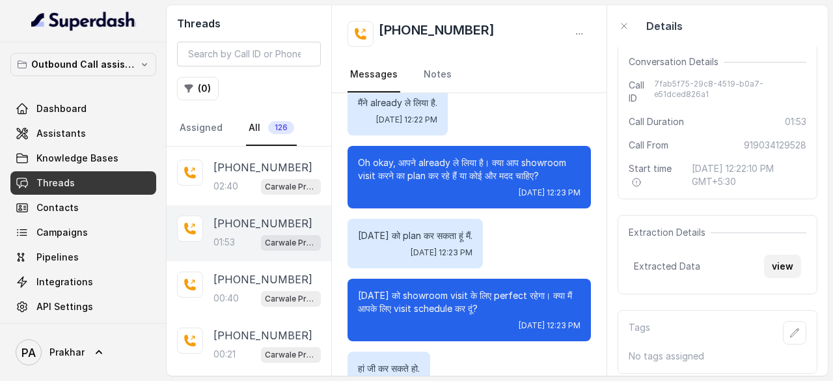
click at [789, 262] on button "view" at bounding box center [782, 265] width 37 height 23
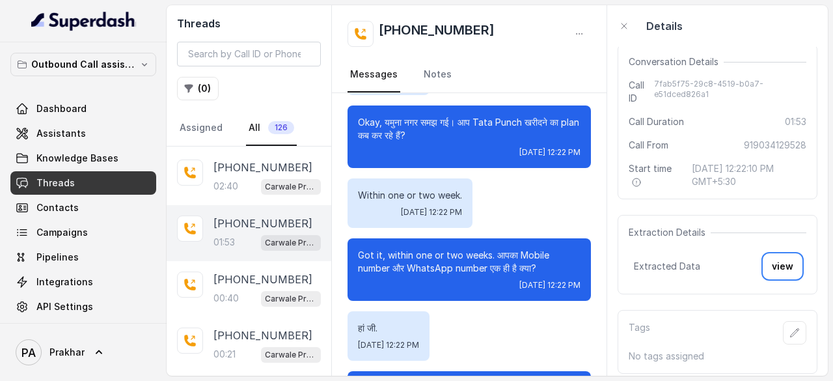
scroll to position [319, 0]
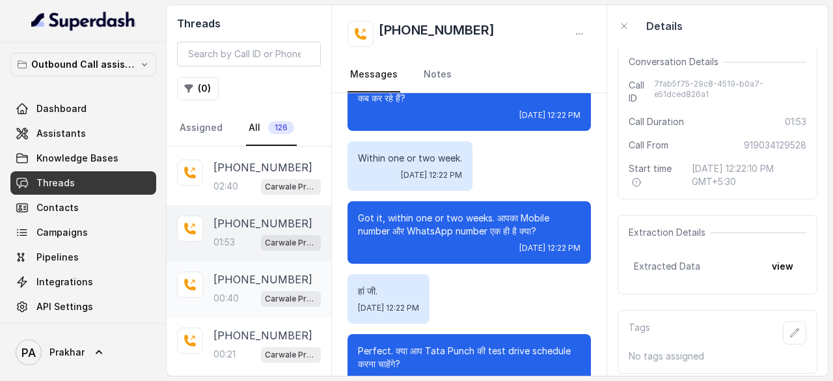
click at [256, 274] on p "[PHONE_NUMBER]" at bounding box center [262, 279] width 99 height 16
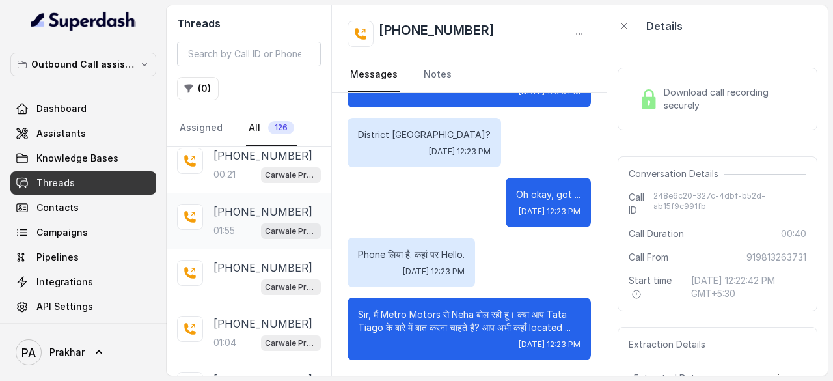
scroll to position [457, 0]
click at [247, 214] on div "[PHONE_NUMBER]:55 Carwale Premium Voice Assistant" at bounding box center [266, 220] width 107 height 35
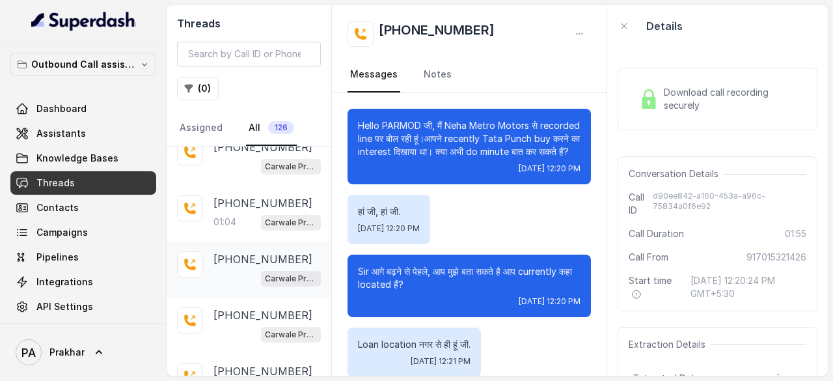
scroll to position [577, 0]
click at [283, 259] on p "[PHONE_NUMBER]" at bounding box center [262, 260] width 99 height 16
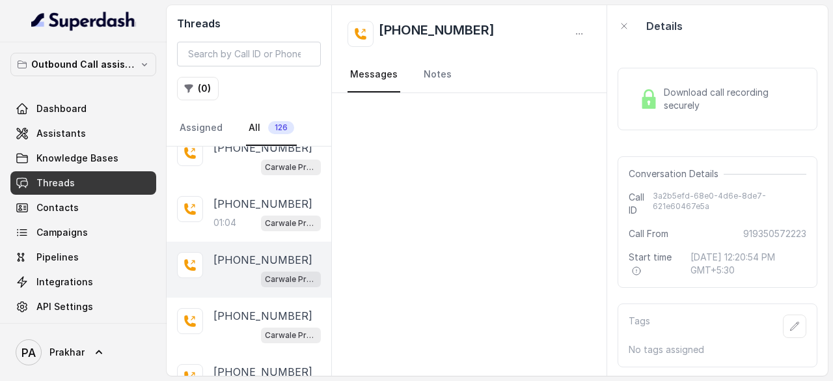
click at [720, 129] on div "Download call recording securely" at bounding box center [718, 99] width 200 height 62
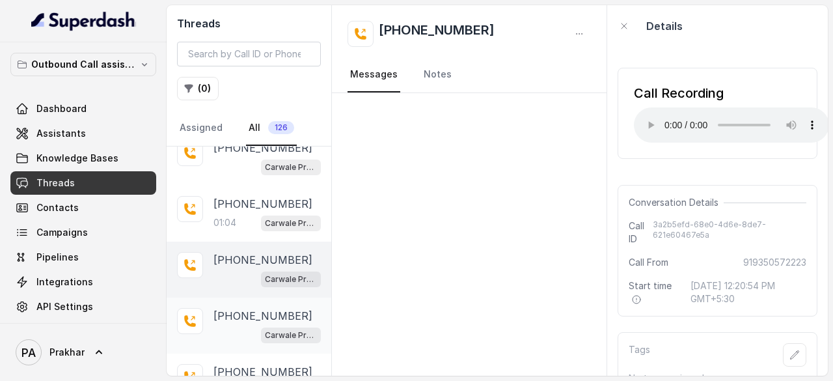
click at [249, 326] on div "Carwale Premium Voice Assistant" at bounding box center [266, 334] width 107 height 17
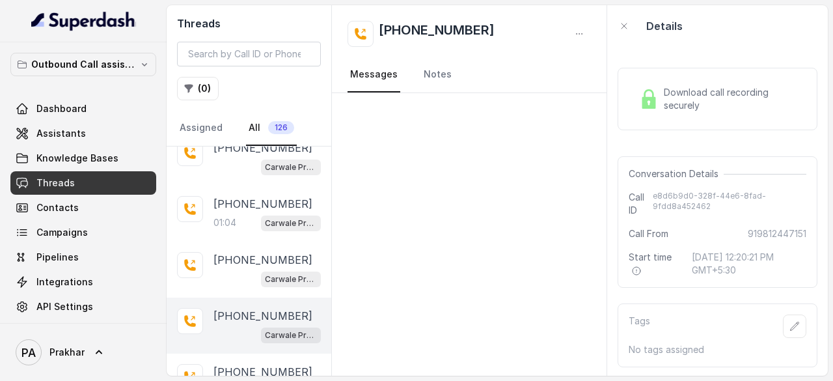
click at [691, 102] on span "Download call recording securely" at bounding box center [732, 99] width 137 height 26
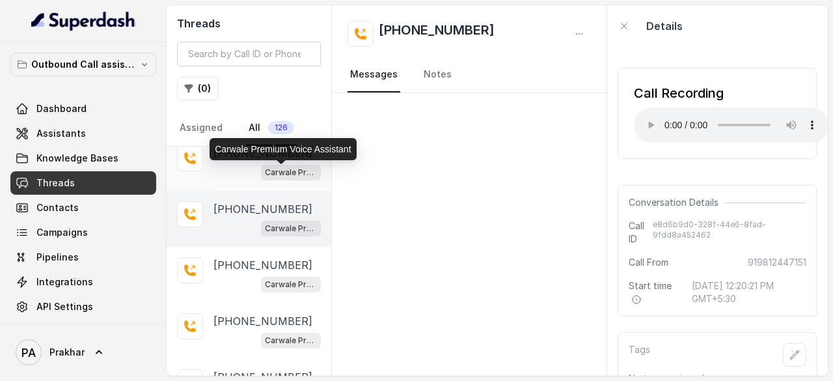
scroll to position [685, 0]
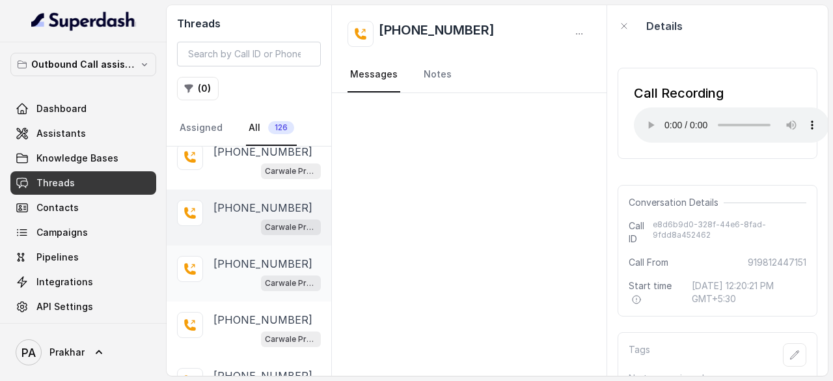
click at [234, 274] on div "Carwale Premium Voice Assistant" at bounding box center [266, 282] width 107 height 17
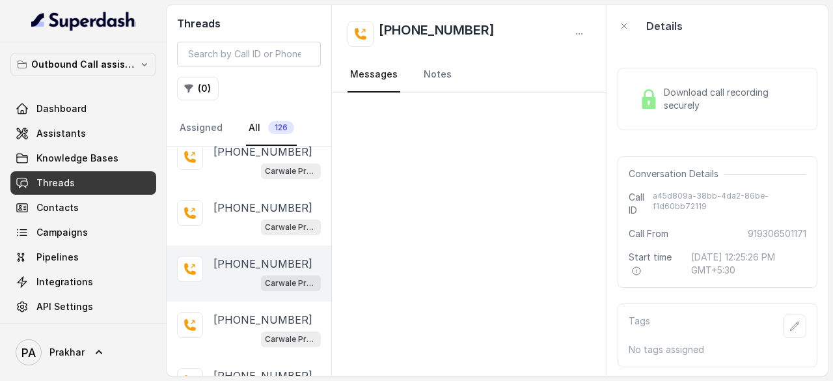
click at [679, 110] on span "Download call recording securely" at bounding box center [732, 99] width 137 height 26
click at [290, 312] on p "[PHONE_NUMBER]" at bounding box center [262, 320] width 99 height 16
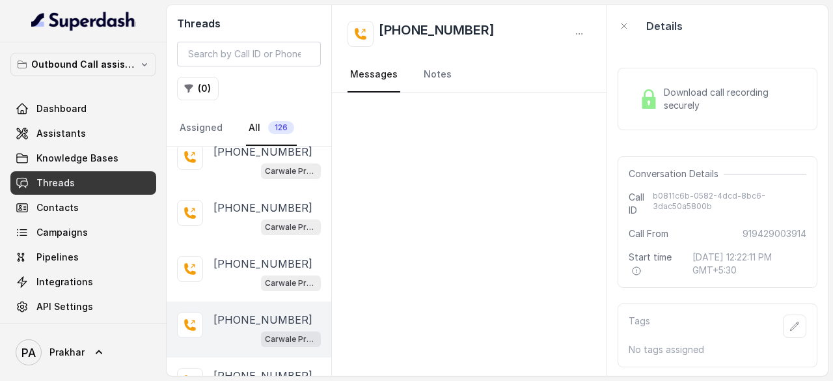
click at [693, 94] on span "Download call recording securely" at bounding box center [732, 99] width 137 height 26
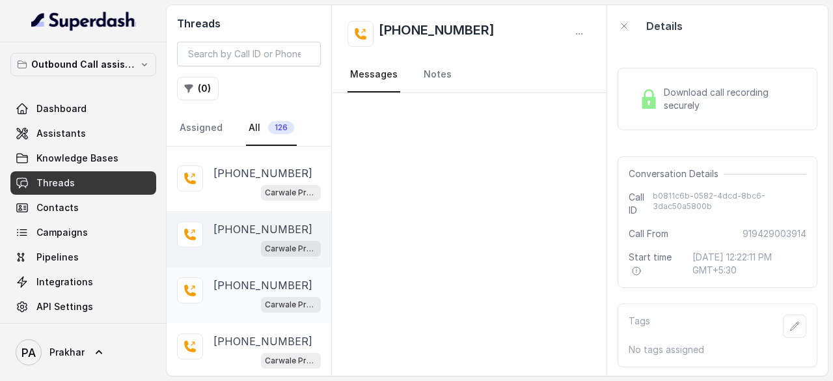
scroll to position [776, 0]
click at [263, 284] on div "[PHONE_NUMBER] Carwale Premium Voice Assistant" at bounding box center [266, 294] width 107 height 35
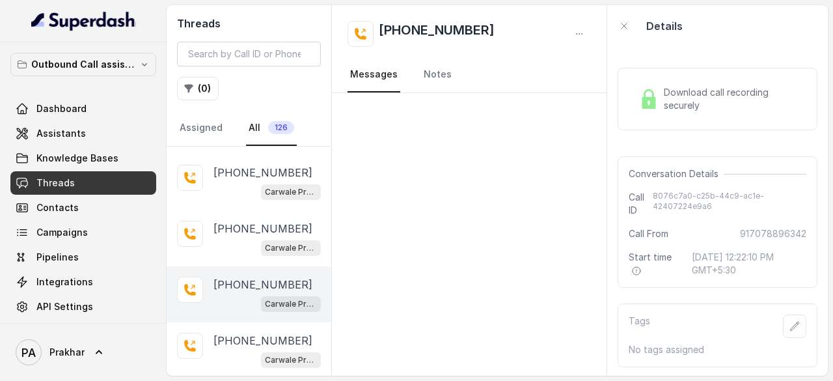
click at [666, 106] on span "Download call recording securely" at bounding box center [732, 99] width 137 height 26
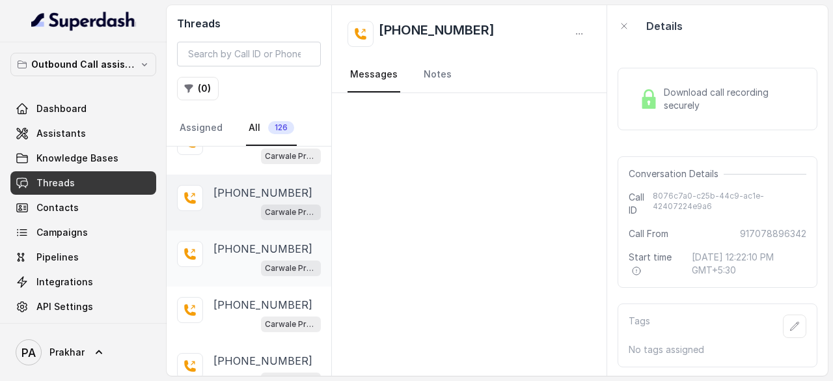
scroll to position [871, 0]
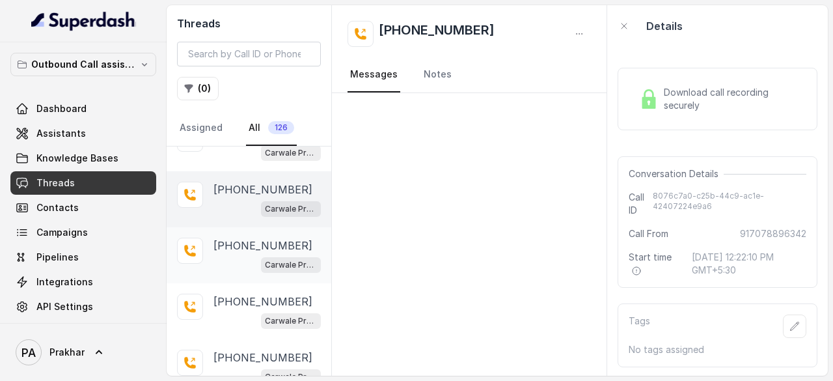
click at [249, 238] on p "[PHONE_NUMBER]" at bounding box center [262, 246] width 99 height 16
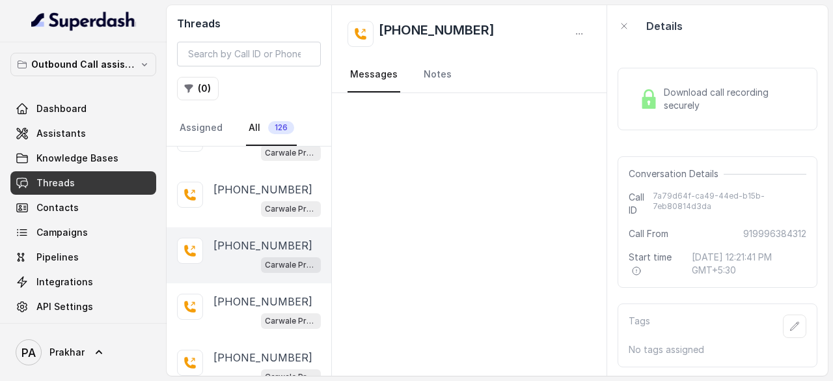
click at [721, 91] on span "Download call recording securely" at bounding box center [732, 99] width 137 height 26
click at [262, 297] on p "[PHONE_NUMBER]" at bounding box center [262, 301] width 99 height 16
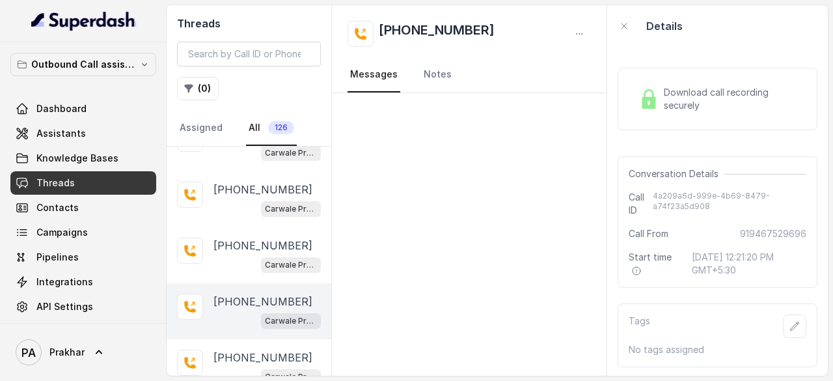
click at [672, 90] on span "Download call recording securely" at bounding box center [732, 99] width 137 height 26
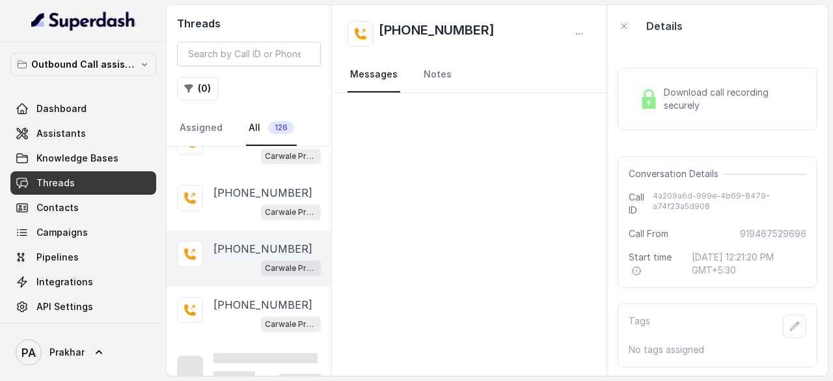
scroll to position [932, 0]
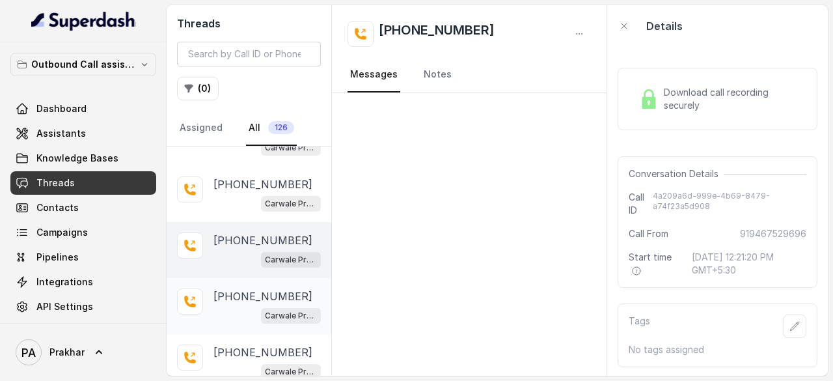
click at [250, 288] on p "[PHONE_NUMBER]" at bounding box center [262, 296] width 99 height 16
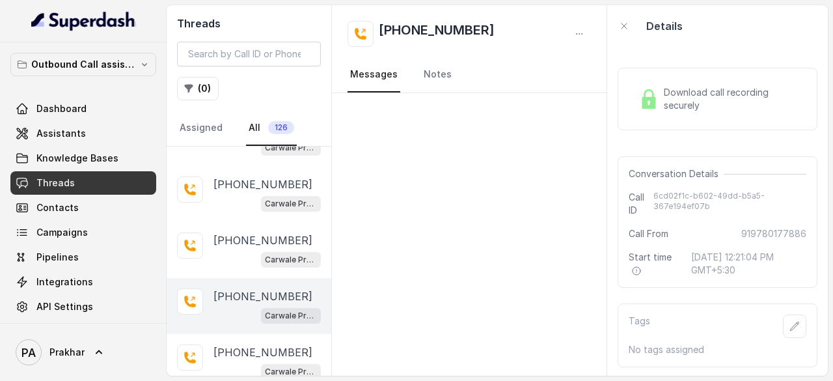
click at [266, 288] on p "[PHONE_NUMBER]" at bounding box center [262, 296] width 99 height 16
click at [741, 99] on span "Download call recording securely" at bounding box center [732, 99] width 137 height 26
